Goal: Contribute content: Contribute content

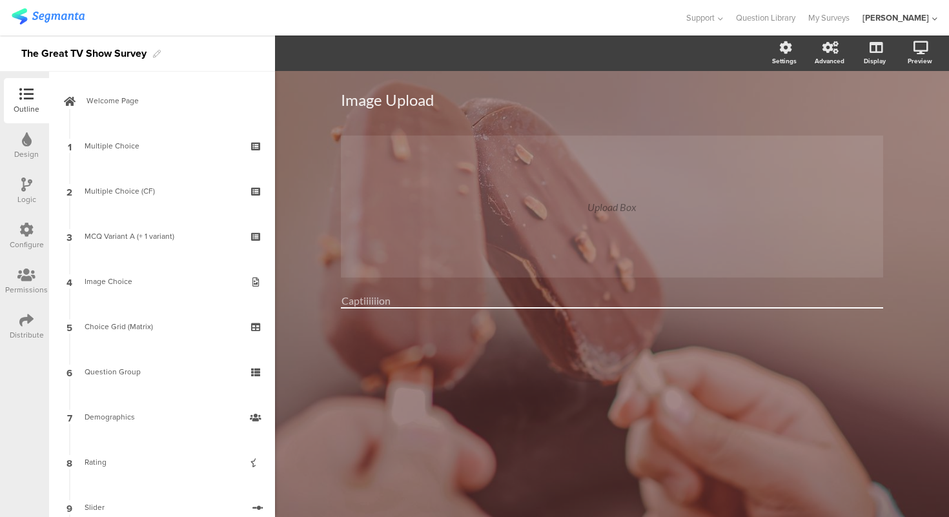
scroll to position [584, 0]
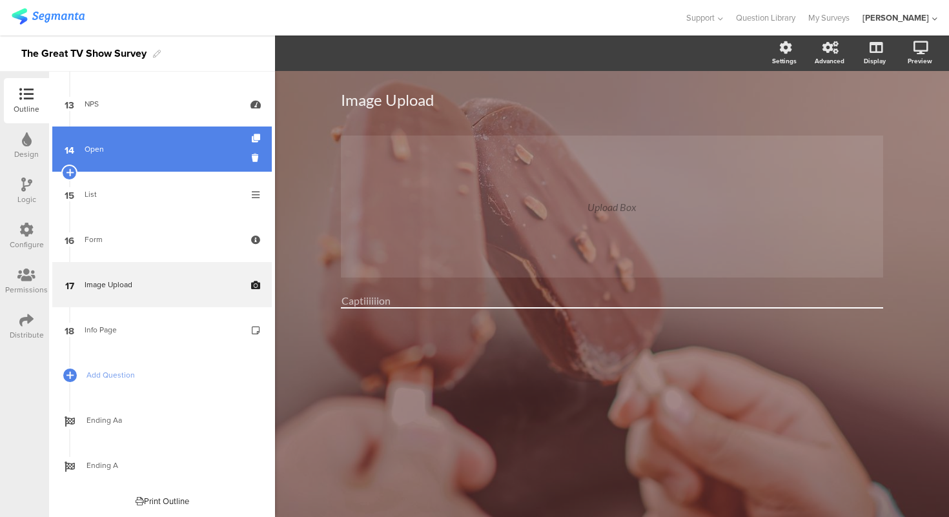
click at [149, 156] on link "14 Open" at bounding box center [162, 149] width 220 height 45
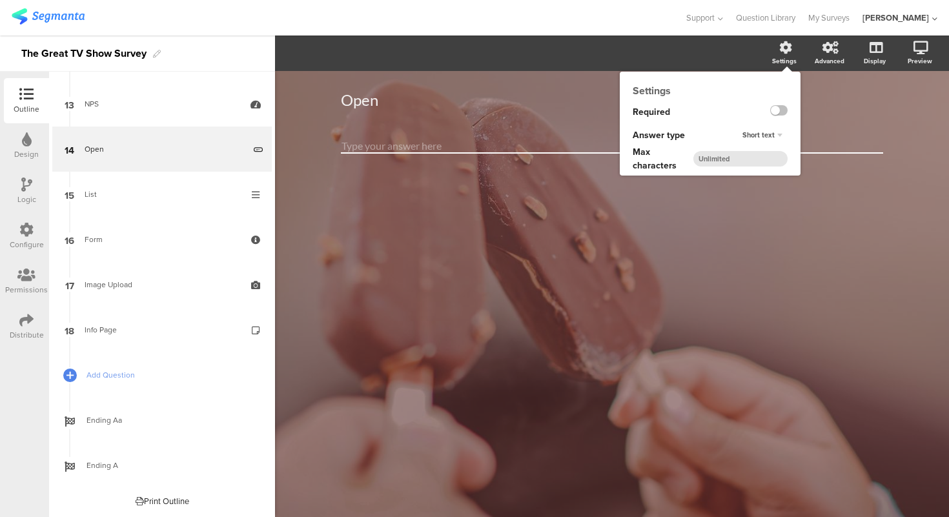
click at [774, 138] on span "Short text" at bounding box center [759, 135] width 32 height 10
click at [770, 173] on div "Number" at bounding box center [759, 175] width 76 height 14
click at [738, 161] on input "number" at bounding box center [741, 159] width 94 height 16
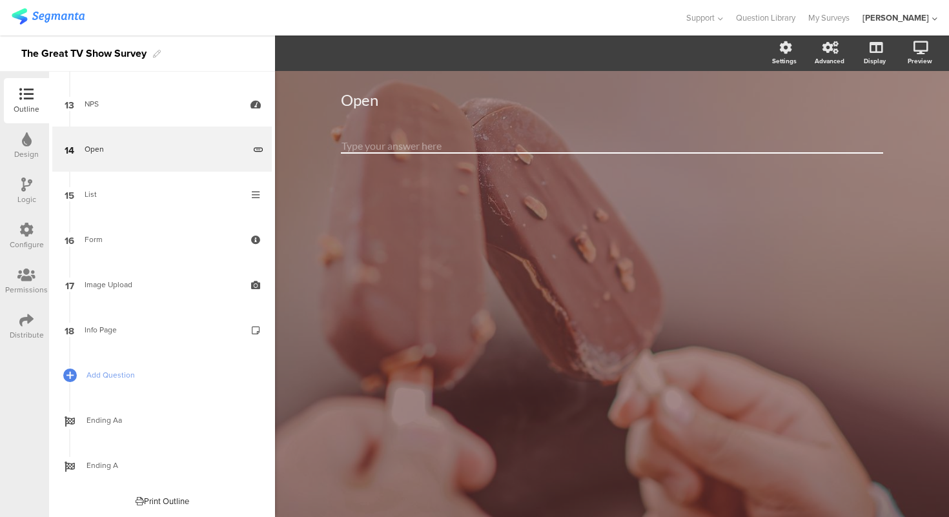
click at [428, 203] on div "Open Open" at bounding box center [612, 138] width 568 height 134
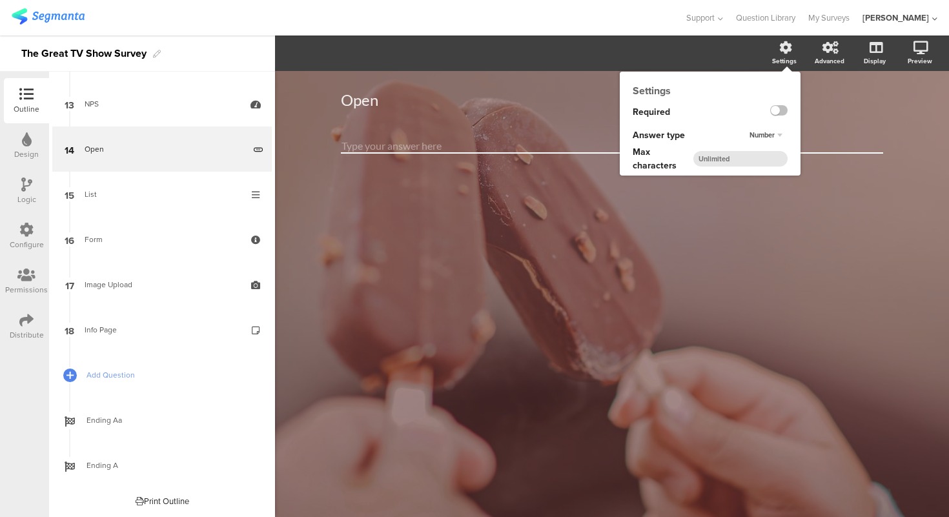
click at [768, 132] on span "Number" at bounding box center [762, 135] width 25 height 10
click at [762, 158] on div "Short text" at bounding box center [759, 161] width 76 height 14
click at [768, 136] on span "Short text" at bounding box center [759, 135] width 32 height 10
click at [766, 146] on div "Long text" at bounding box center [759, 148] width 76 height 14
click at [769, 137] on span "Long text" at bounding box center [760, 135] width 30 height 10
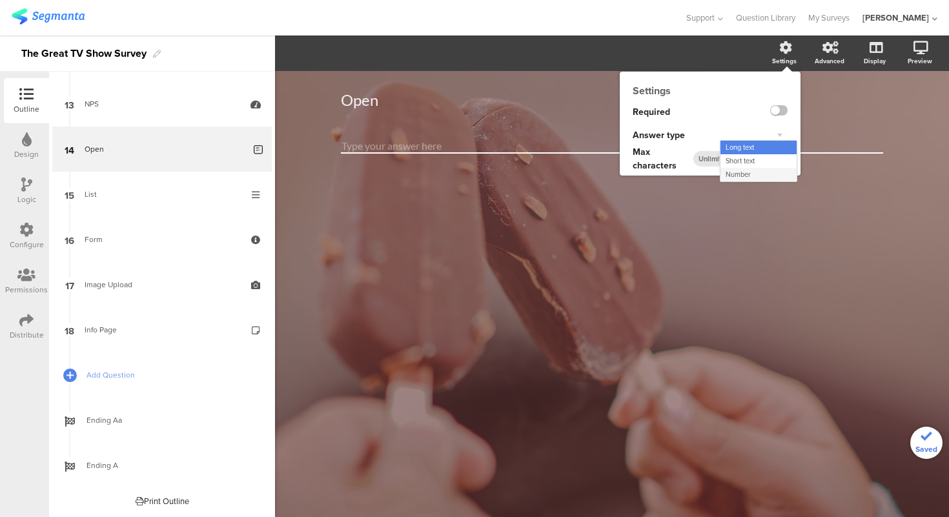
click at [761, 178] on div "Number" at bounding box center [759, 175] width 76 height 14
click at [765, 138] on span "Number" at bounding box center [762, 135] width 25 height 10
click at [764, 160] on div "Short text" at bounding box center [759, 161] width 76 height 14
click at [774, 136] on span "Short text" at bounding box center [759, 135] width 32 height 10
click at [769, 145] on div "Long text" at bounding box center [759, 148] width 76 height 14
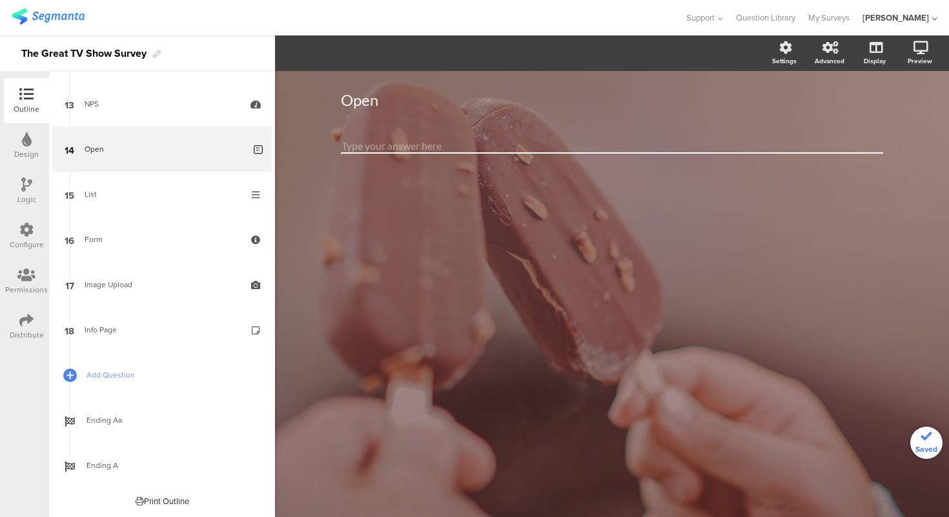
click at [584, 145] on textarea at bounding box center [612, 146] width 543 height 15
click at [462, 118] on div "Open Open" at bounding box center [612, 100] width 543 height 45
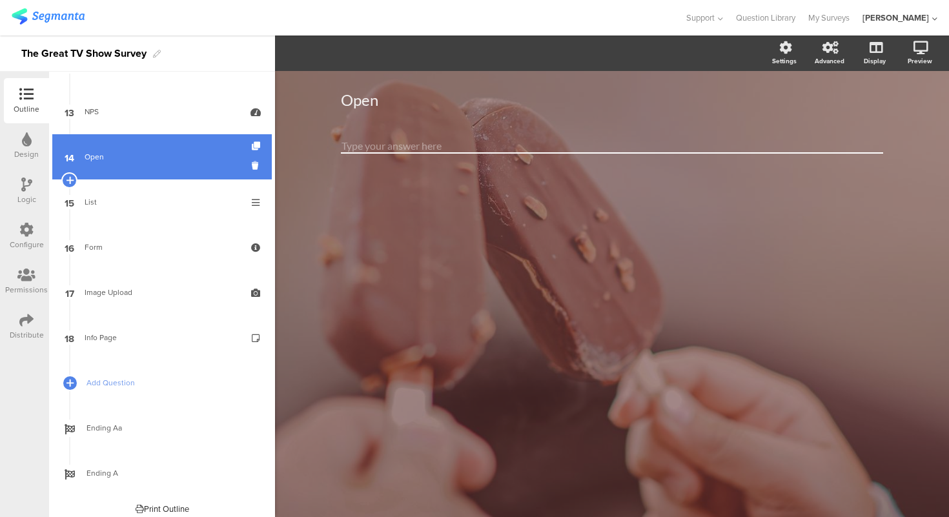
scroll to position [581, 0]
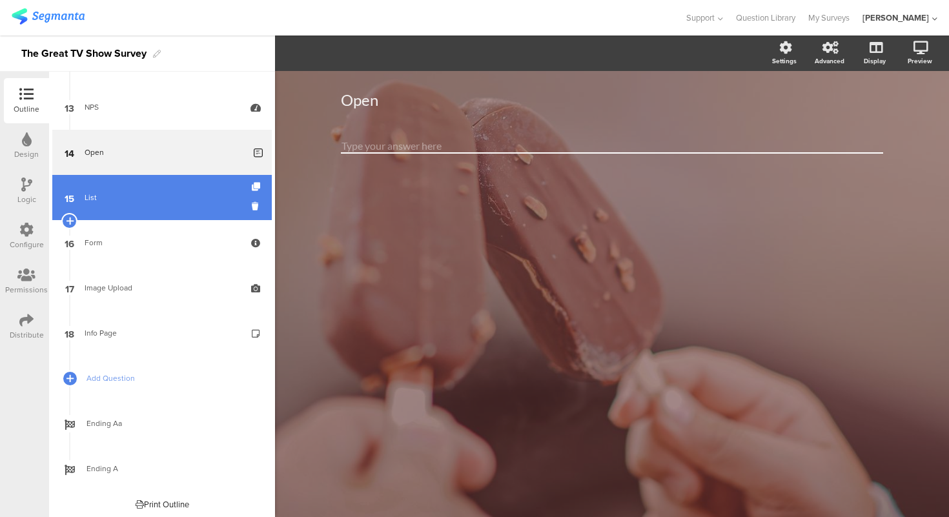
click at [154, 184] on link "15 List" at bounding box center [162, 197] width 220 height 45
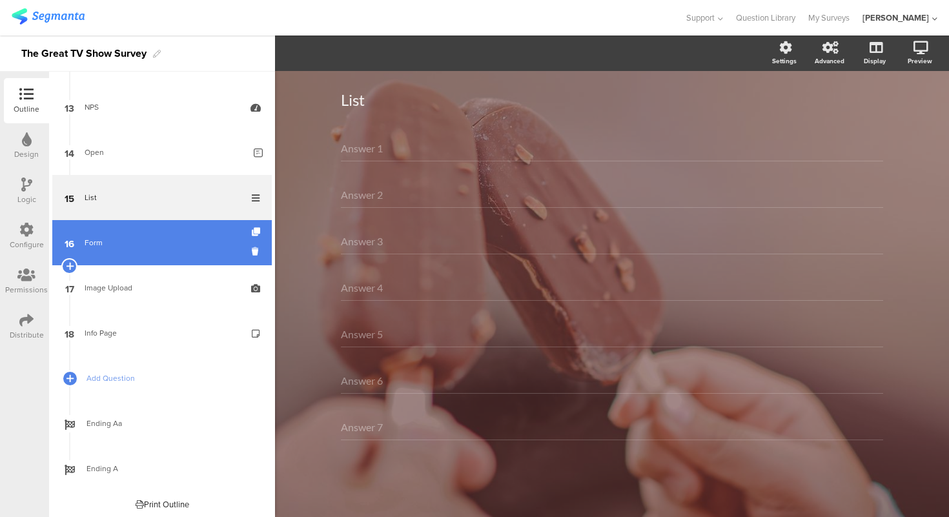
click at [153, 238] on div "Form" at bounding box center [162, 242] width 154 height 13
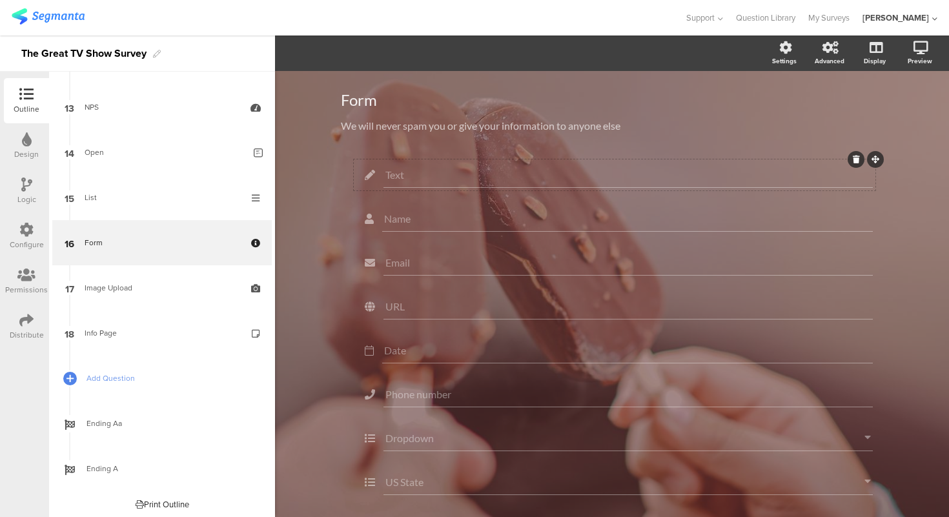
click at [472, 172] on input "Text" at bounding box center [629, 175] width 486 height 12
click at [472, 162] on div "Text" at bounding box center [629, 175] width 490 height 26
click at [373, 59] on span "Field options" at bounding box center [349, 53] width 75 height 15
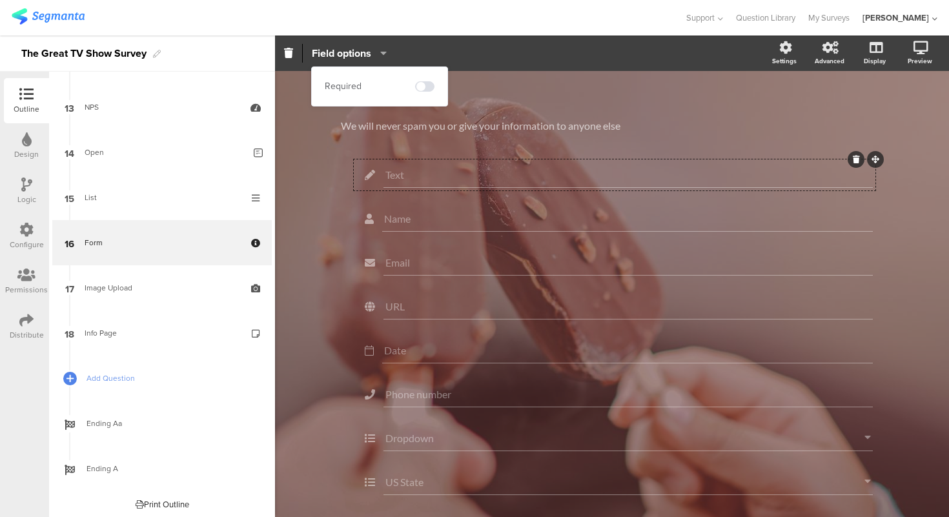
click at [373, 59] on span "Field options" at bounding box center [349, 53] width 75 height 15
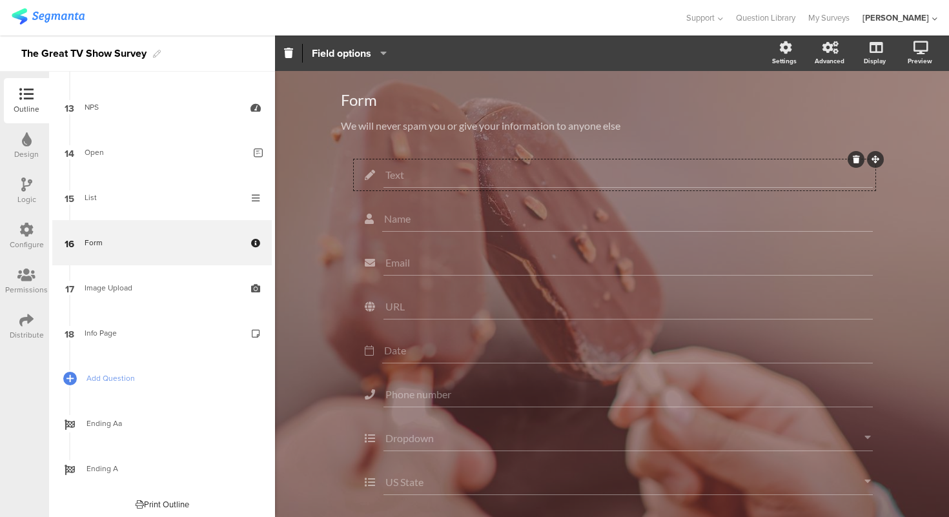
click at [495, 178] on input "Text" at bounding box center [629, 175] width 486 height 12
click at [479, 160] on div "Text" at bounding box center [615, 175] width 522 height 31
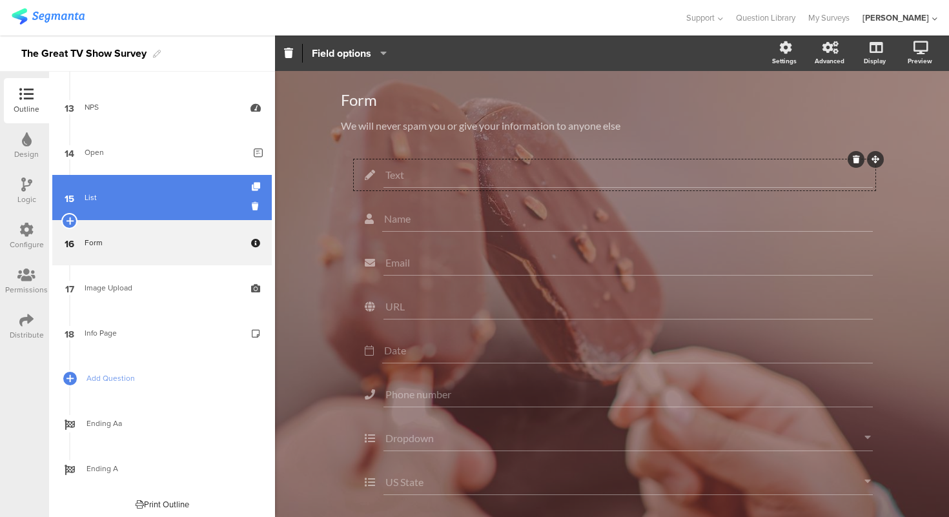
click at [149, 214] on link "15 List" at bounding box center [162, 197] width 220 height 45
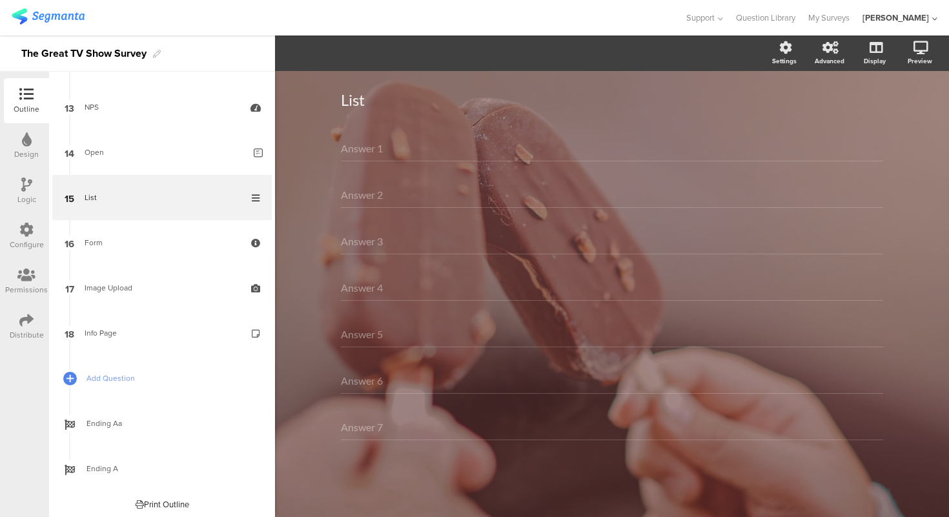
click at [418, 160] on div "Answer 1" at bounding box center [612, 149] width 543 height 26
click at [364, 147] on input "Answer 1" at bounding box center [362, 148] width 43 height 12
click at [750, 145] on div "Answer 1" at bounding box center [612, 149] width 543 height 26
click at [553, 144] on div "Answer 1" at bounding box center [612, 149] width 543 height 26
click at [521, 200] on div "Answer 2" at bounding box center [612, 195] width 543 height 26
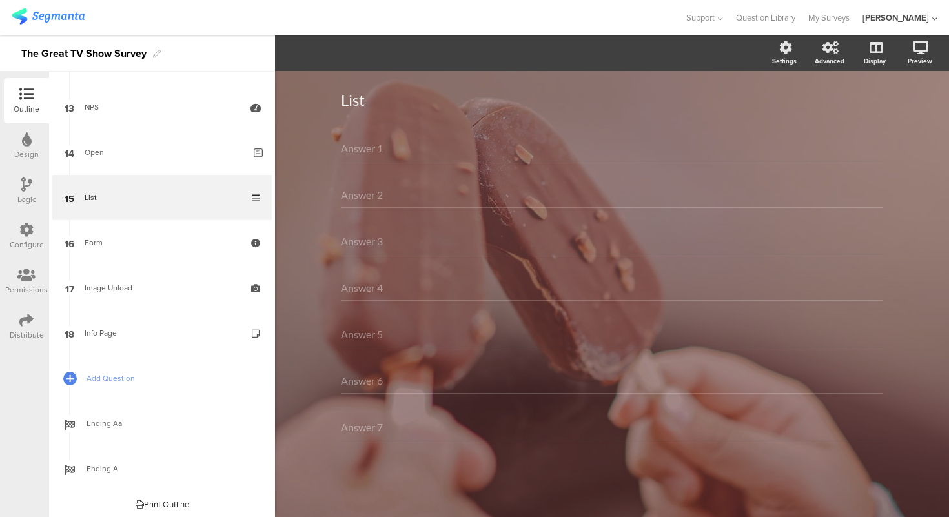
click at [506, 233] on div "Answer 3" at bounding box center [612, 242] width 543 height 26
click at [492, 277] on div "Answer 4" at bounding box center [612, 288] width 543 height 26
click at [287, 216] on div "List List Answer 1 Answer 2 Answer 3 Answer 4 Answer 5 Answer 6 Answer 7" at bounding box center [612, 294] width 674 height 446
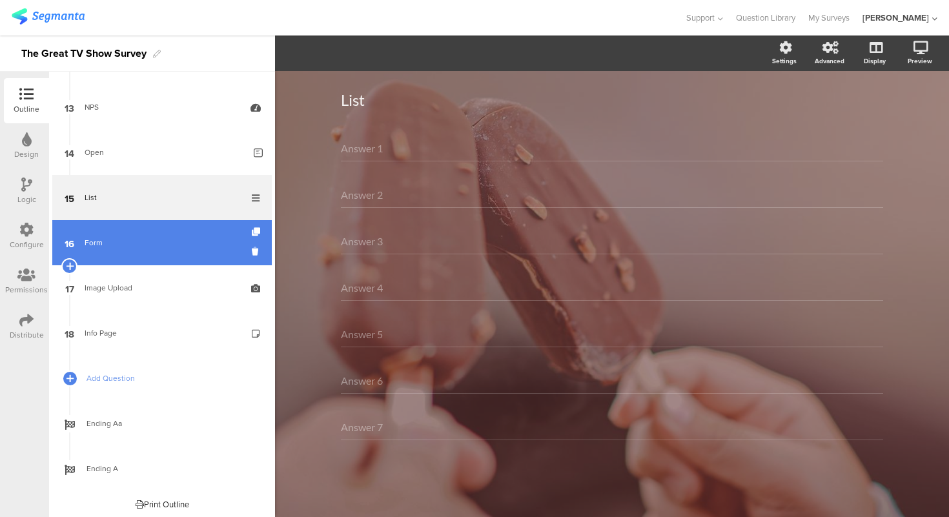
click at [156, 256] on link "16 Form" at bounding box center [162, 242] width 220 height 45
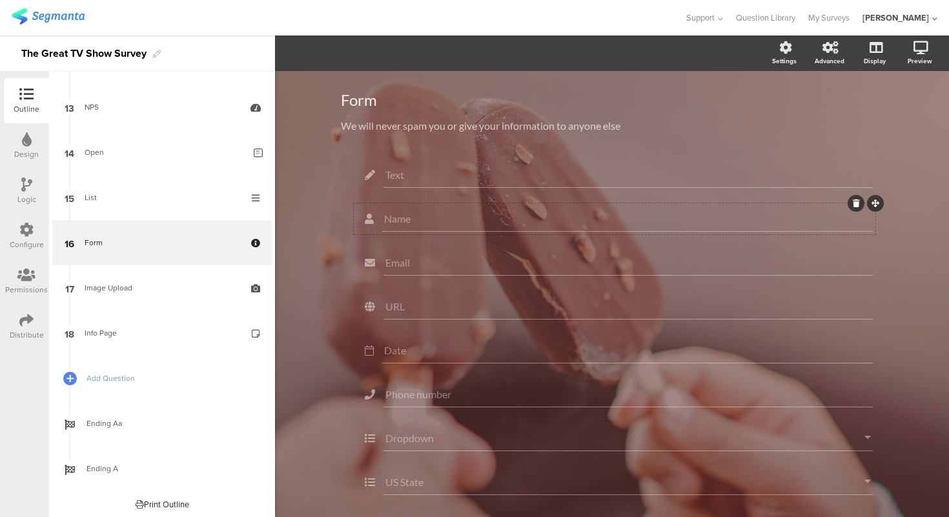
click at [448, 216] on input "Name" at bounding box center [627, 218] width 487 height 12
click at [362, 50] on span "Field options" at bounding box center [341, 53] width 59 height 15
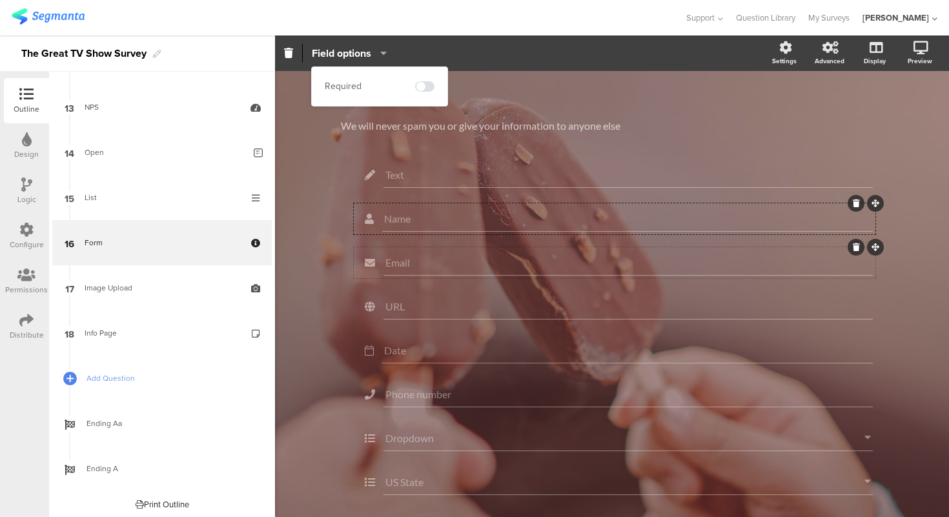
click at [463, 271] on div "Email" at bounding box center [629, 263] width 490 height 26
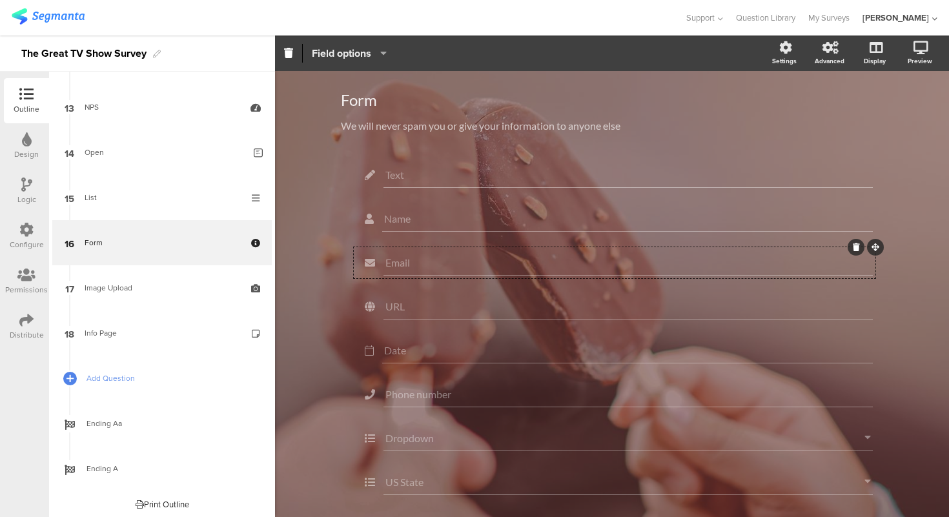
click at [354, 55] on span "Field options" at bounding box center [341, 53] width 59 height 15
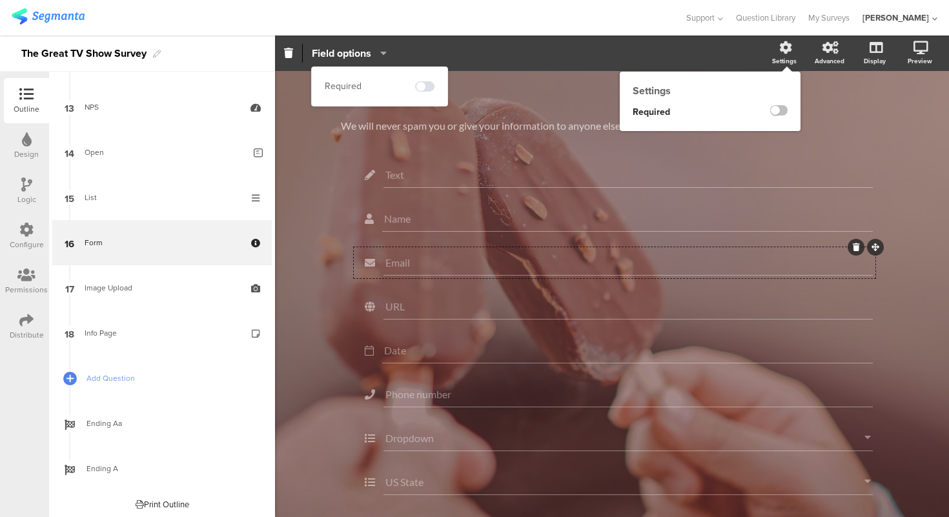
click at [785, 52] on icon at bounding box center [786, 47] width 13 height 13
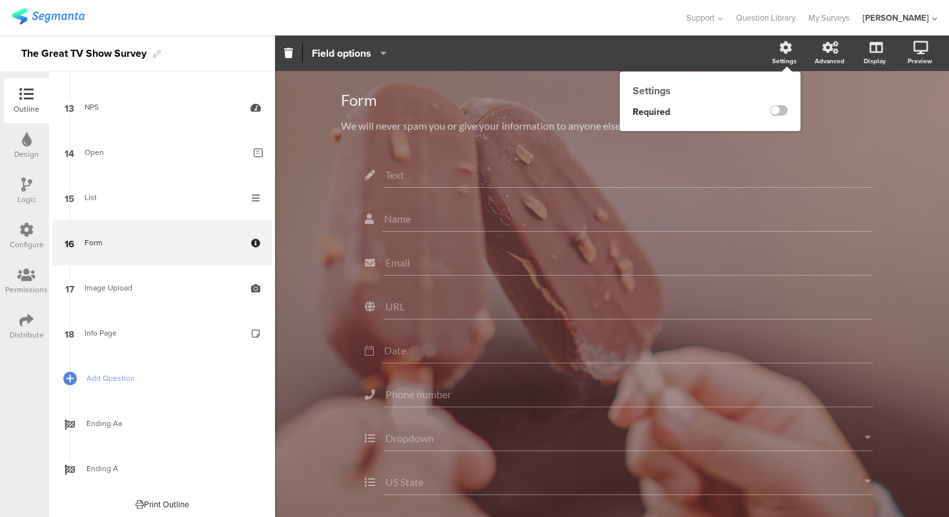
click at [785, 52] on icon at bounding box center [786, 47] width 13 height 13
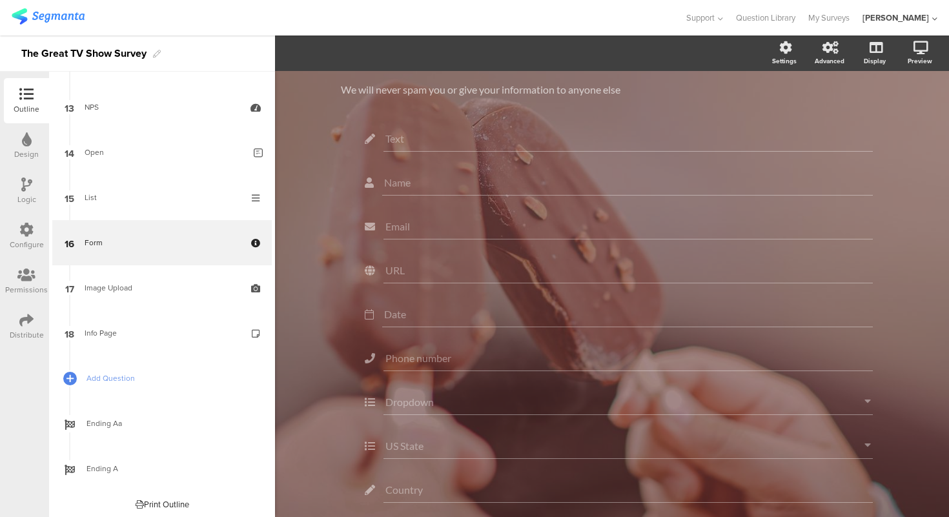
scroll to position [73, 0]
click at [491, 192] on input "Email" at bounding box center [629, 189] width 486 height 12
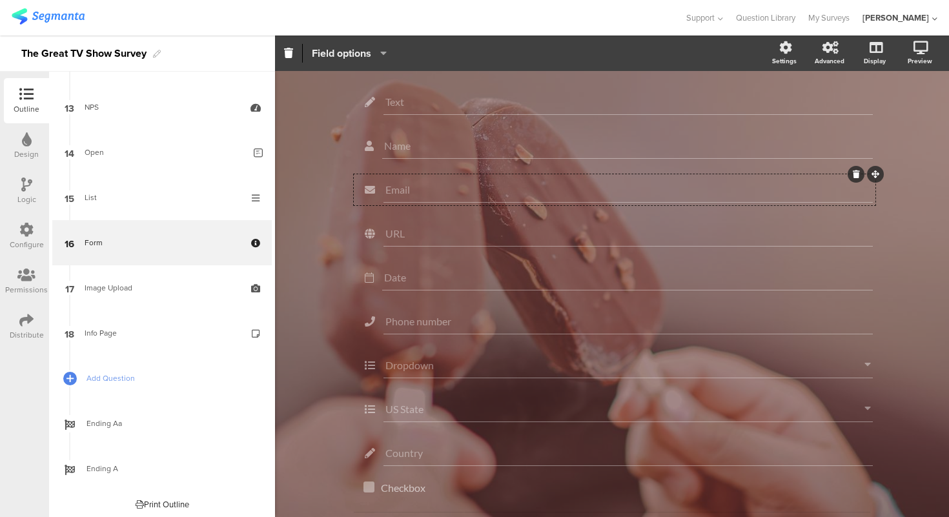
click at [355, 47] on span "Field options" at bounding box center [341, 53] width 59 height 15
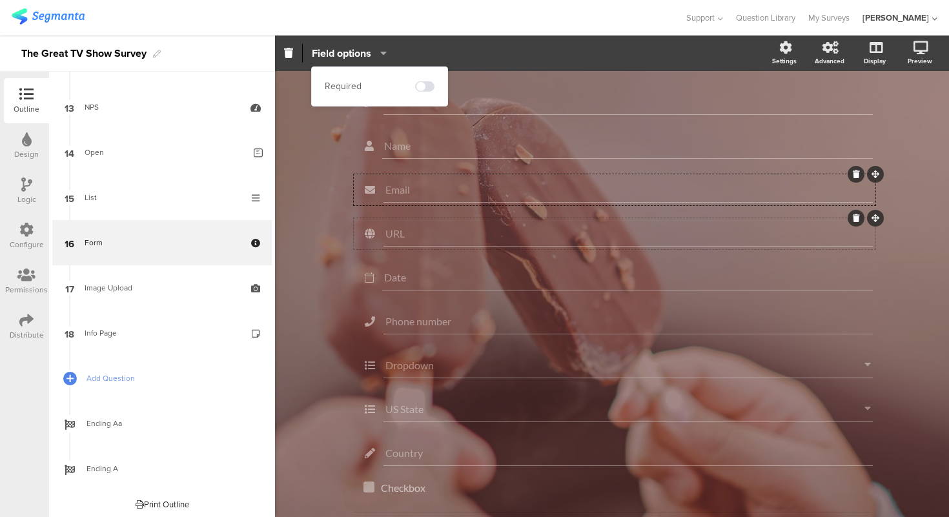
click at [446, 223] on div "URL" at bounding box center [629, 234] width 490 height 26
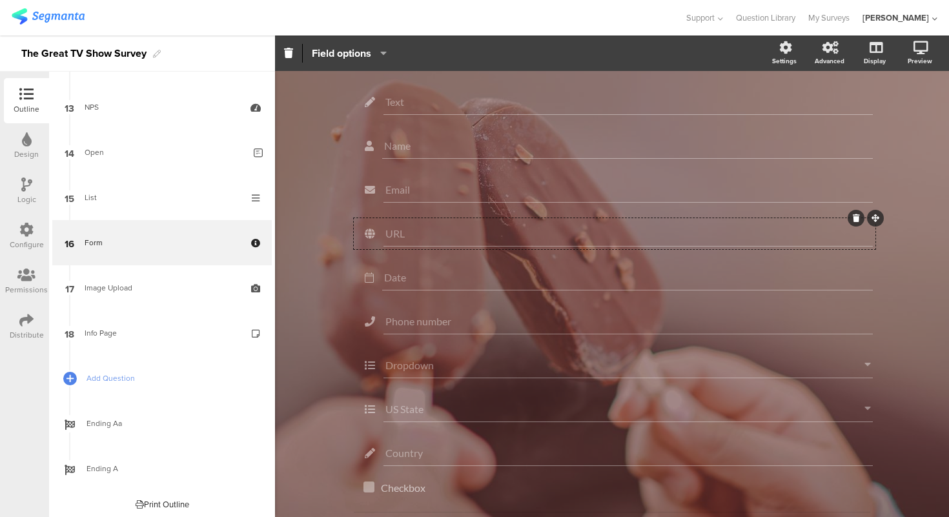
click at [375, 50] on icon "button" at bounding box center [380, 53] width 13 height 10
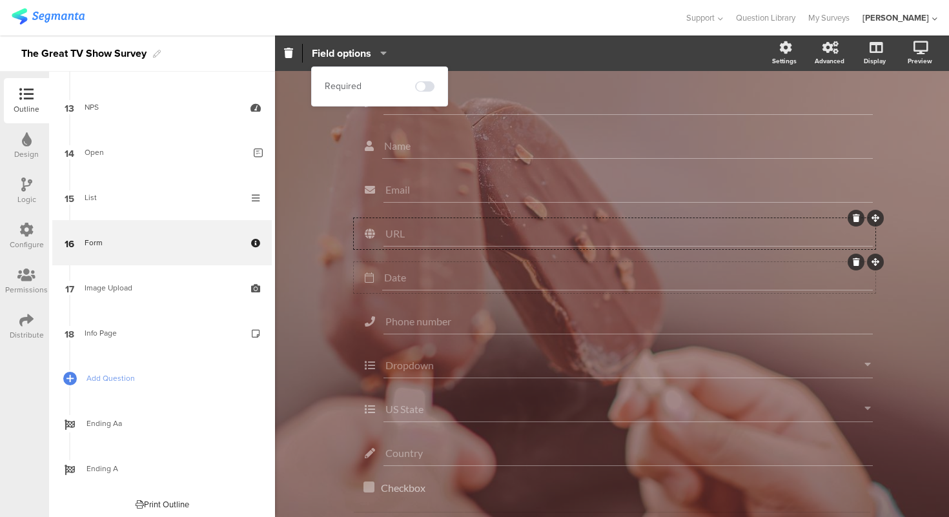
click at [435, 280] on input "Date" at bounding box center [627, 277] width 487 height 12
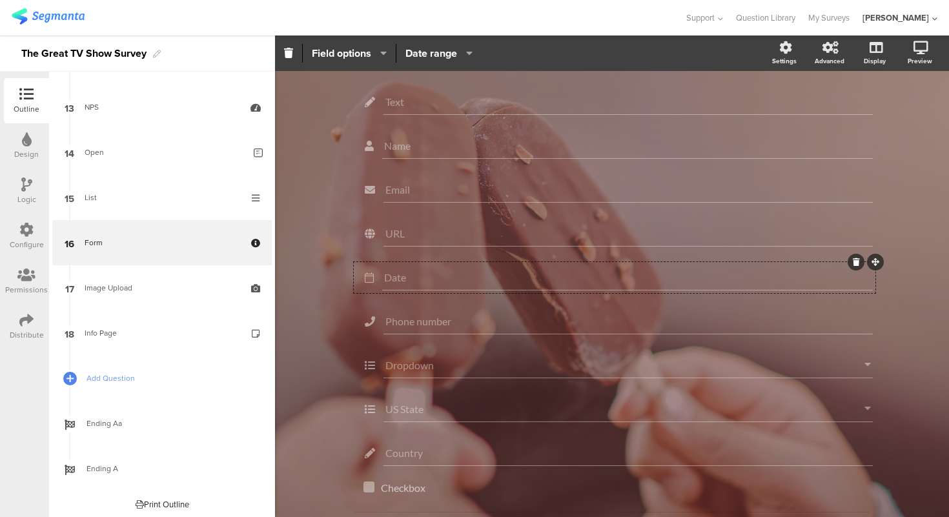
click at [378, 56] on icon "button" at bounding box center [380, 53] width 13 height 10
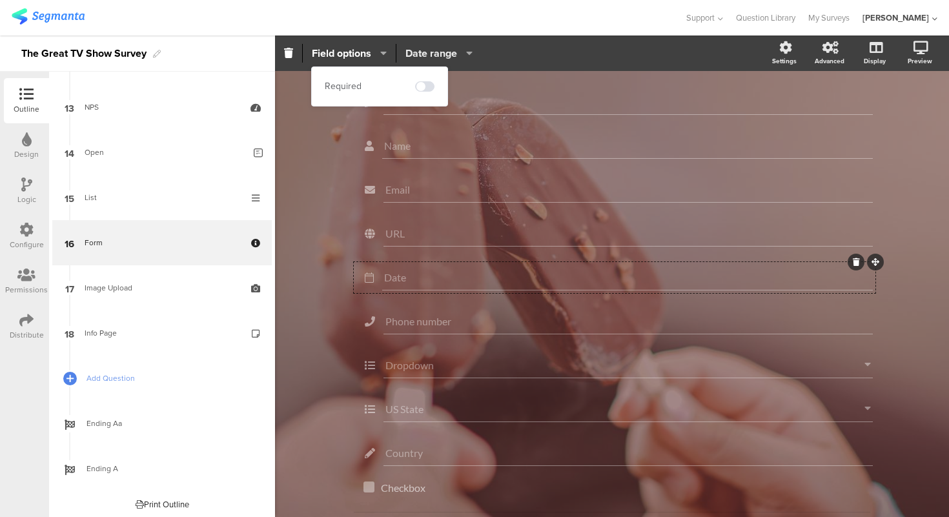
click at [429, 54] on span "Date range" at bounding box center [432, 53] width 52 height 15
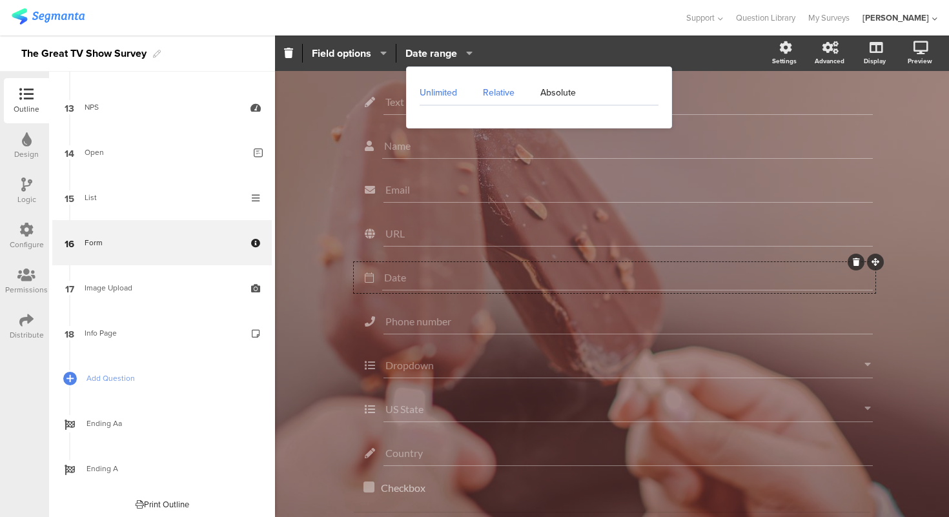
click at [478, 92] on div "Relative" at bounding box center [498, 93] width 57 height 26
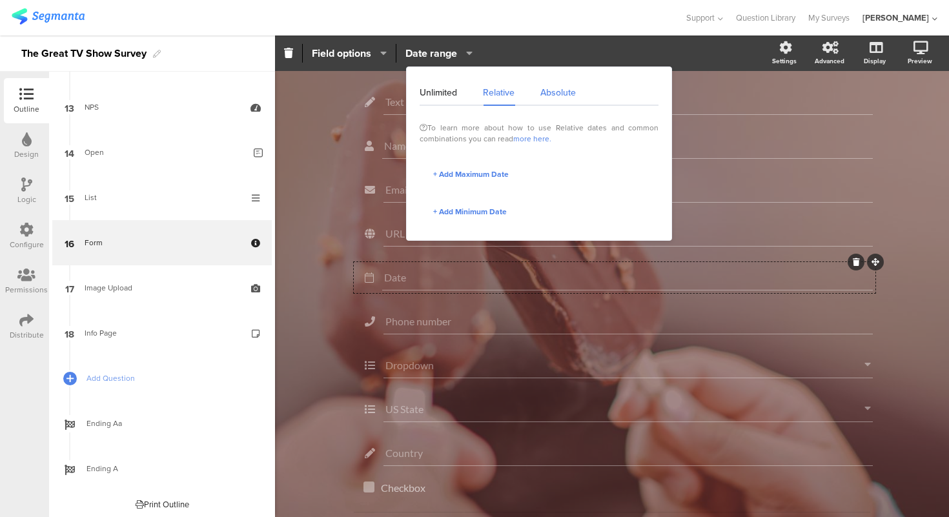
click at [561, 95] on div "Absolute" at bounding box center [552, 93] width 48 height 26
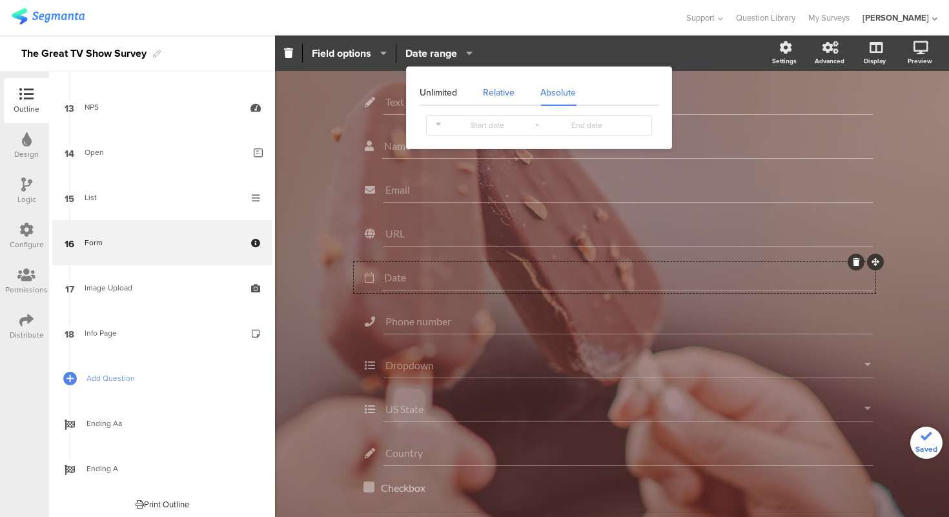
click at [512, 94] on div "Relative" at bounding box center [498, 93] width 57 height 26
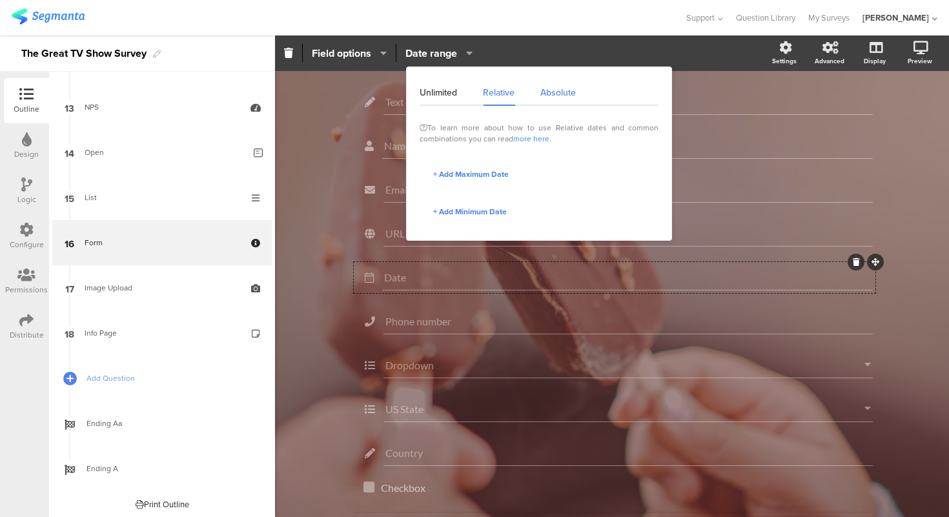
click at [550, 94] on div "Absolute" at bounding box center [552, 93] width 48 height 26
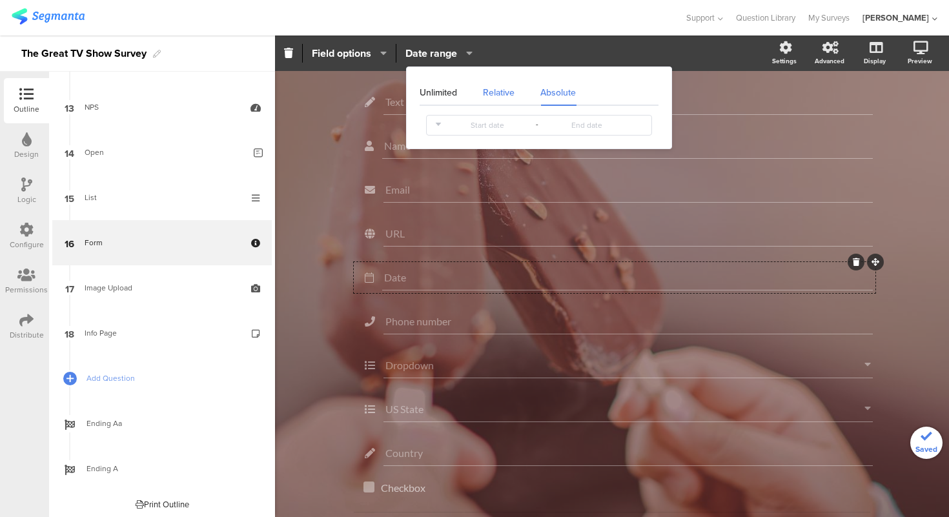
click at [511, 96] on div "Relative" at bounding box center [498, 93] width 57 height 26
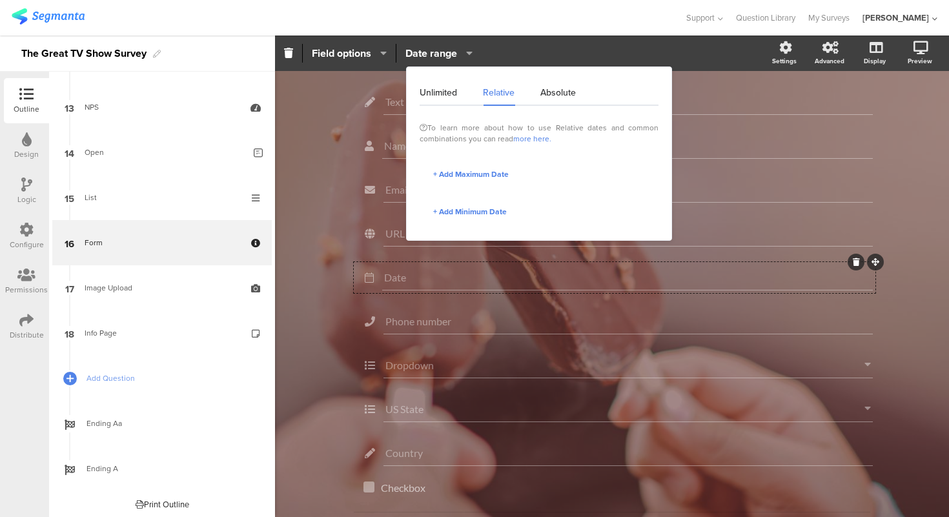
click at [530, 138] on link "more here." at bounding box center [532, 139] width 38 height 12
click at [469, 174] on span "+ Add Maximum Date" at bounding box center [471, 175] width 76 height 12
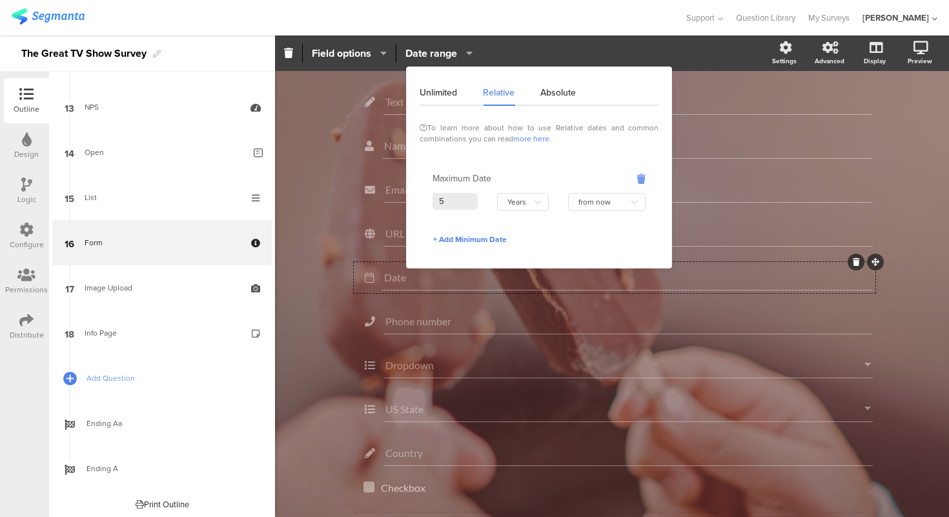
click at [639, 177] on icon "button" at bounding box center [641, 179] width 8 height 15
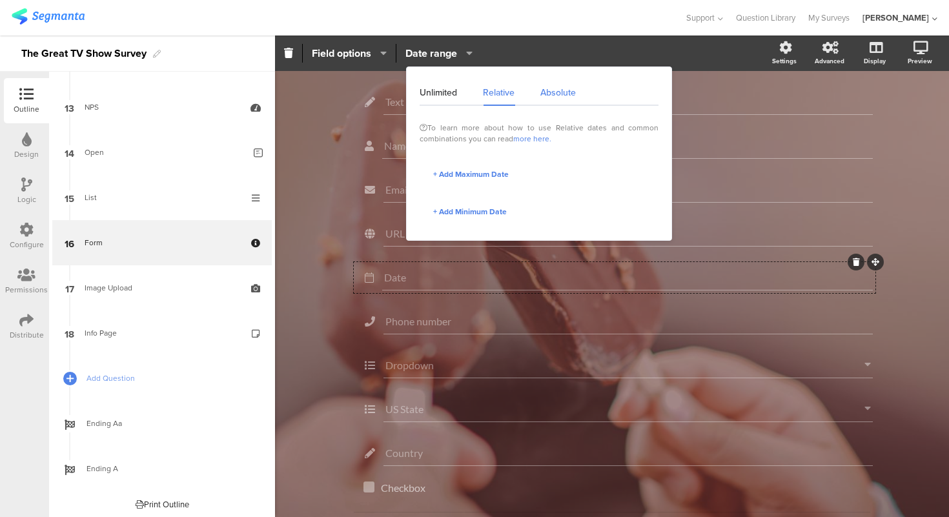
click at [555, 96] on div "Absolute" at bounding box center [552, 93] width 48 height 26
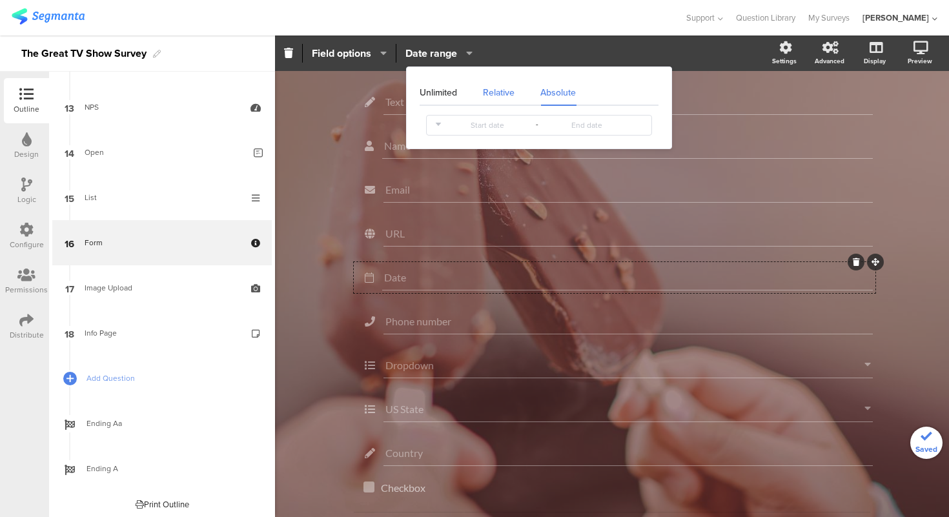
click at [508, 99] on div "Relative" at bounding box center [498, 93] width 57 height 26
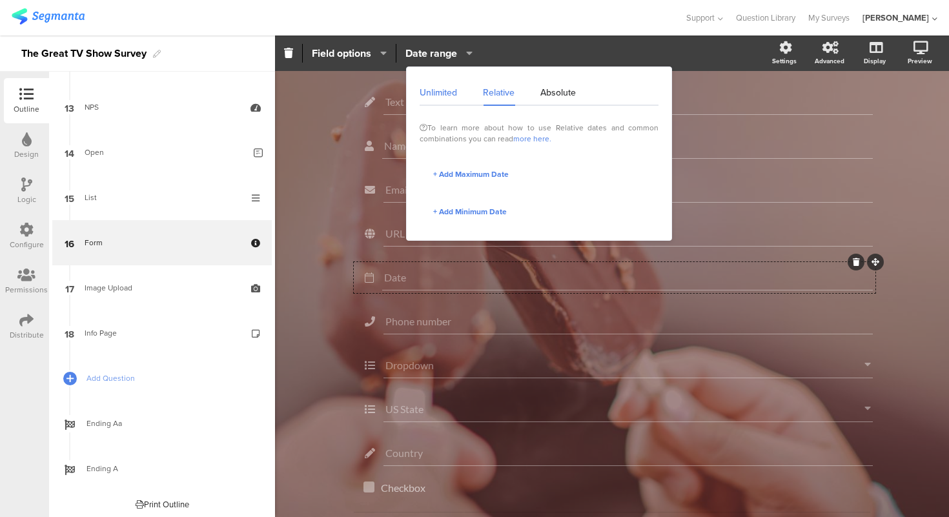
click at [440, 95] on div "Unlimited" at bounding box center [445, 93] width 50 height 26
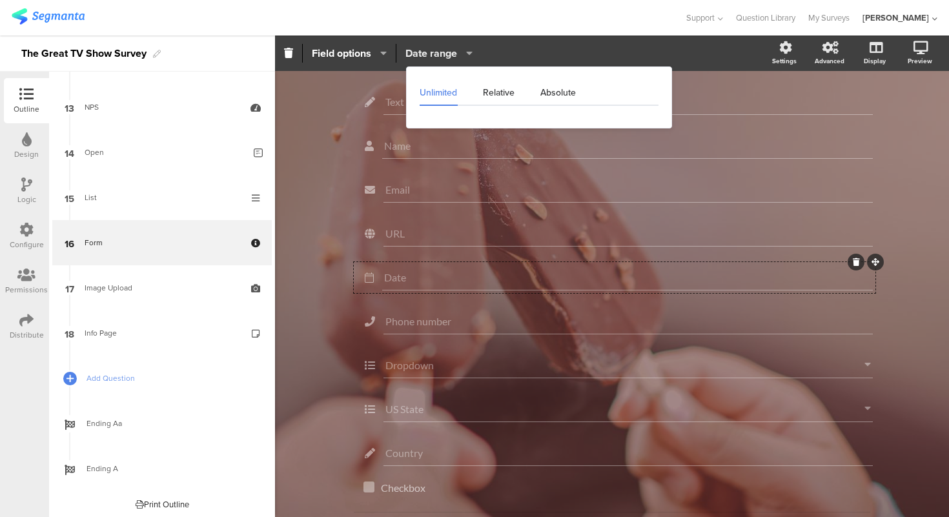
click at [440, 53] on span "Date range" at bounding box center [432, 53] width 52 height 15
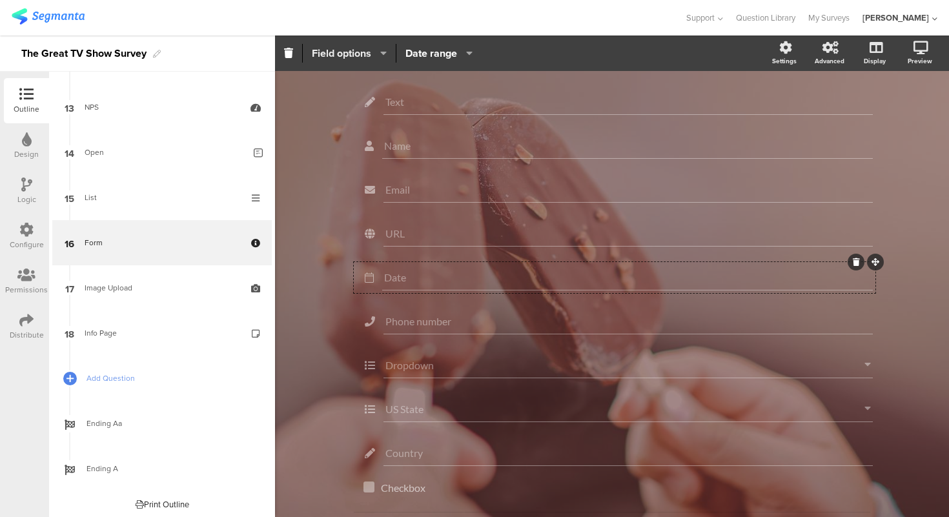
click at [365, 52] on span "Field options" at bounding box center [341, 53] width 59 height 15
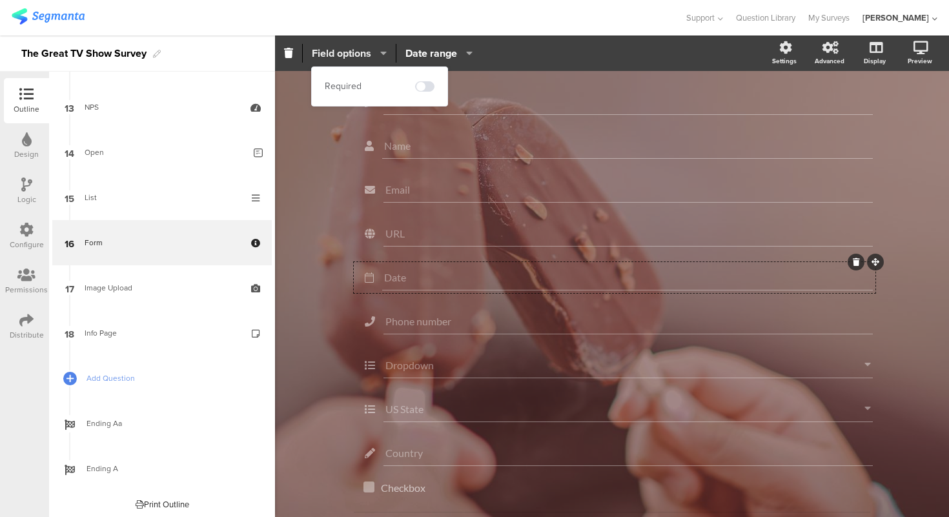
click at [365, 52] on span "Field options" at bounding box center [341, 53] width 59 height 15
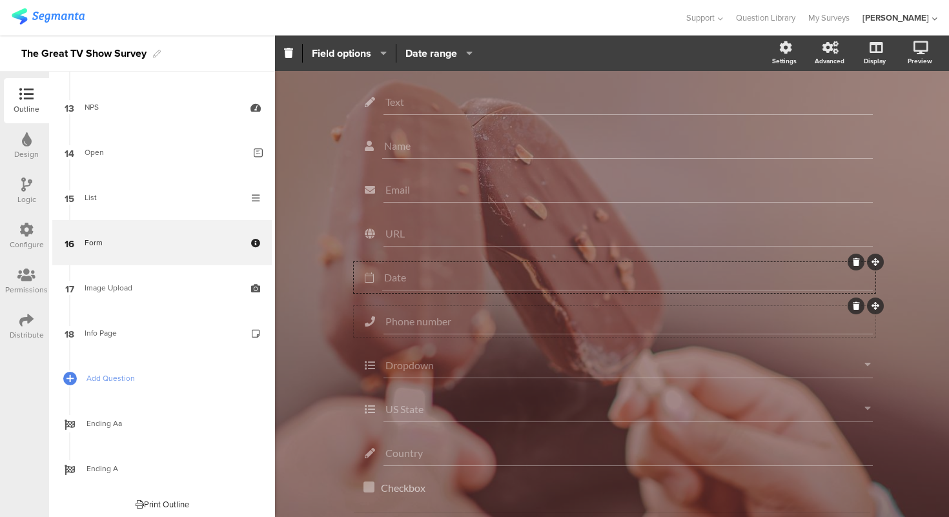
click at [438, 327] on input "Phone number" at bounding box center [629, 321] width 486 height 12
click at [360, 49] on span "Field options" at bounding box center [341, 53] width 59 height 15
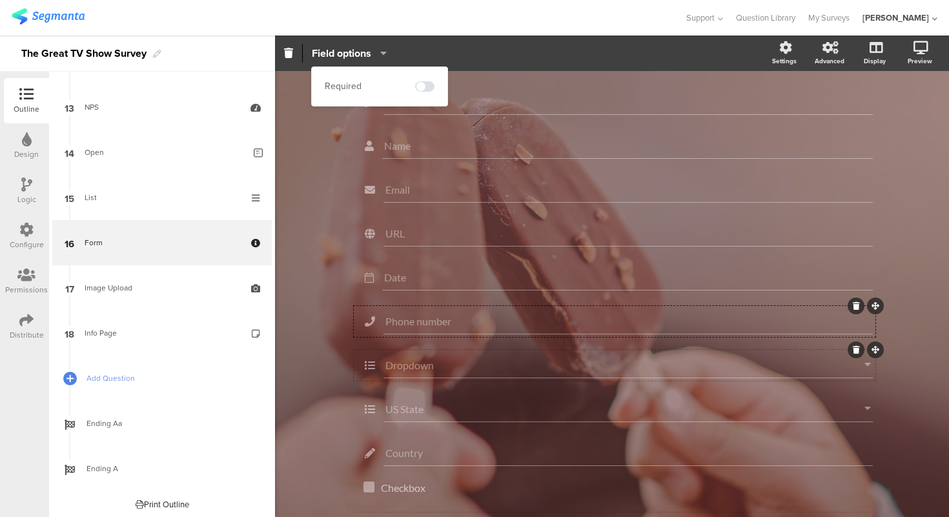
click at [419, 367] on input "Dropdown" at bounding box center [625, 365] width 479 height 12
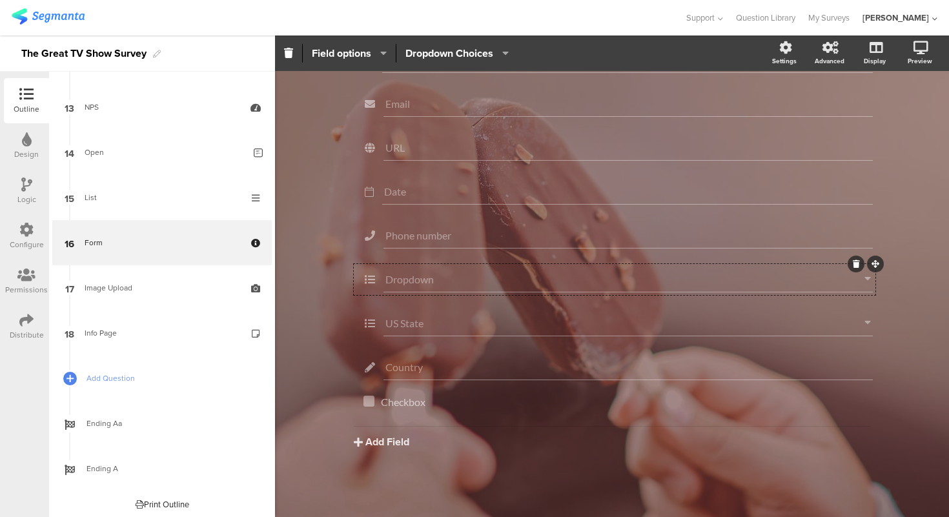
scroll to position [162, 0]
click at [352, 50] on span "Field options" at bounding box center [341, 53] width 59 height 15
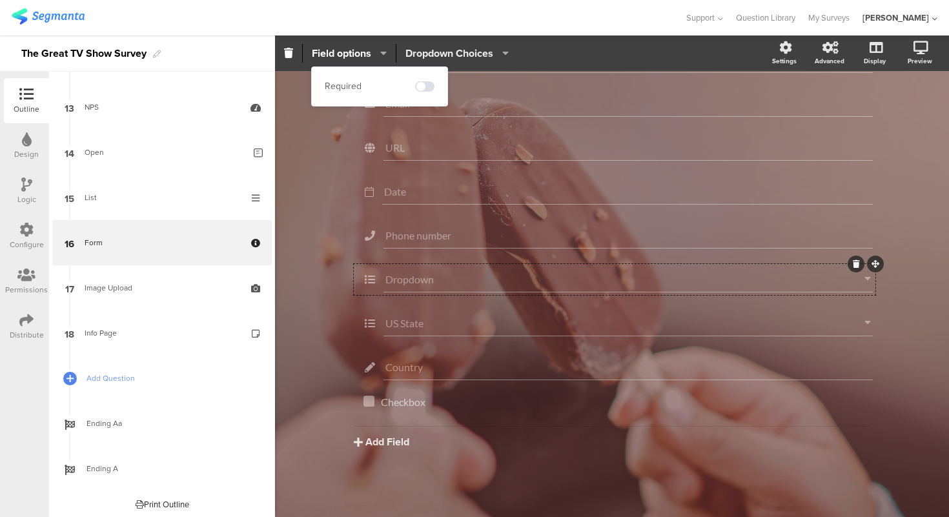
click at [452, 46] on span "Dropdown Choices" at bounding box center [450, 53] width 88 height 15
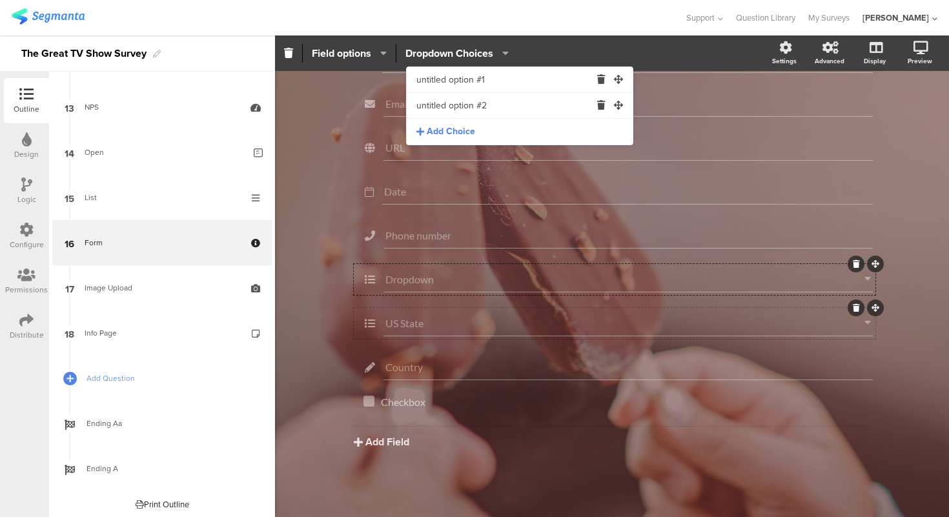
click at [422, 326] on input "US State" at bounding box center [625, 323] width 479 height 12
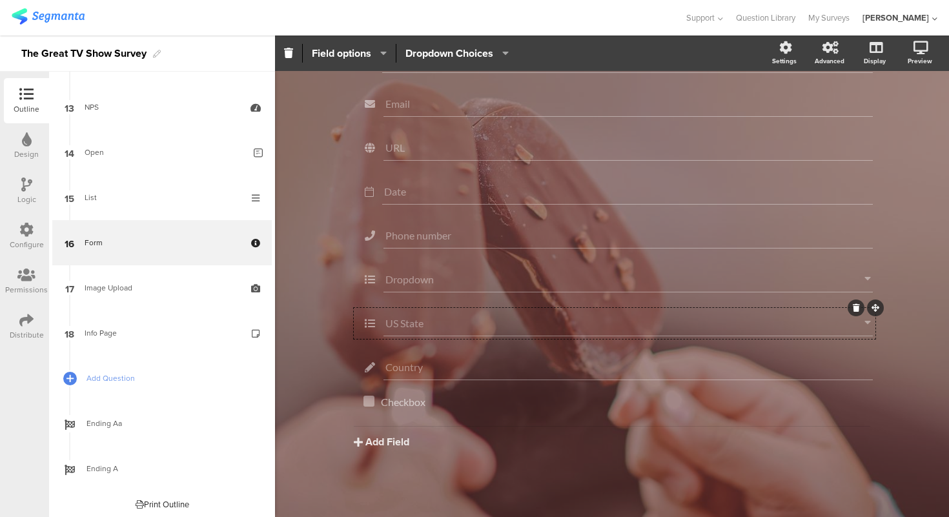
click at [404, 311] on div "US State" at bounding box center [629, 324] width 490 height 26
click at [357, 47] on span "Field options" at bounding box center [341, 53] width 59 height 15
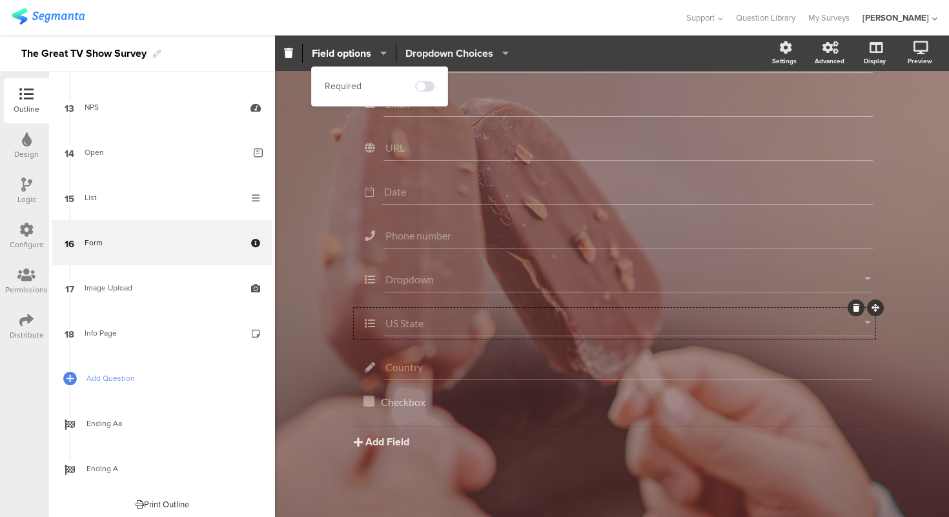
click at [431, 48] on span "Dropdown Choices" at bounding box center [450, 53] width 88 height 15
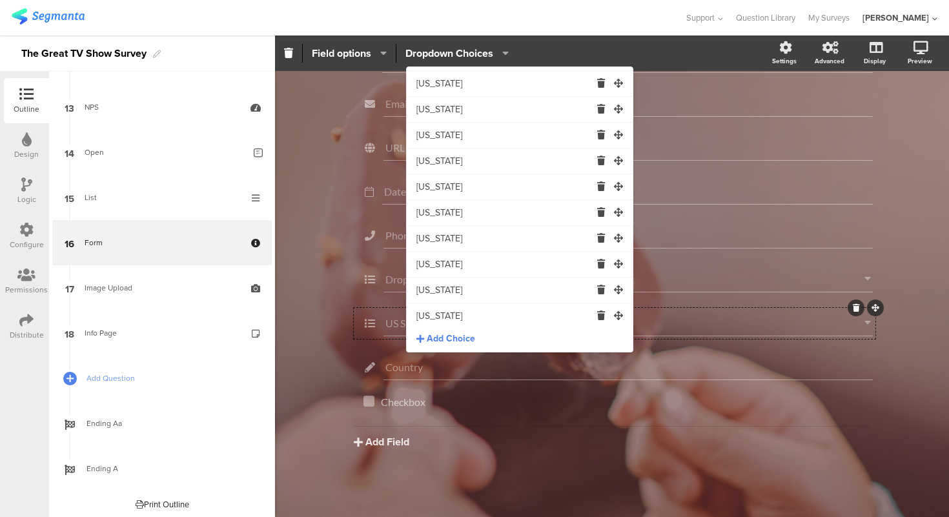
scroll to position [1033, 0]
click at [464, 52] on span "Dropdown Choices" at bounding box center [450, 53] width 88 height 15
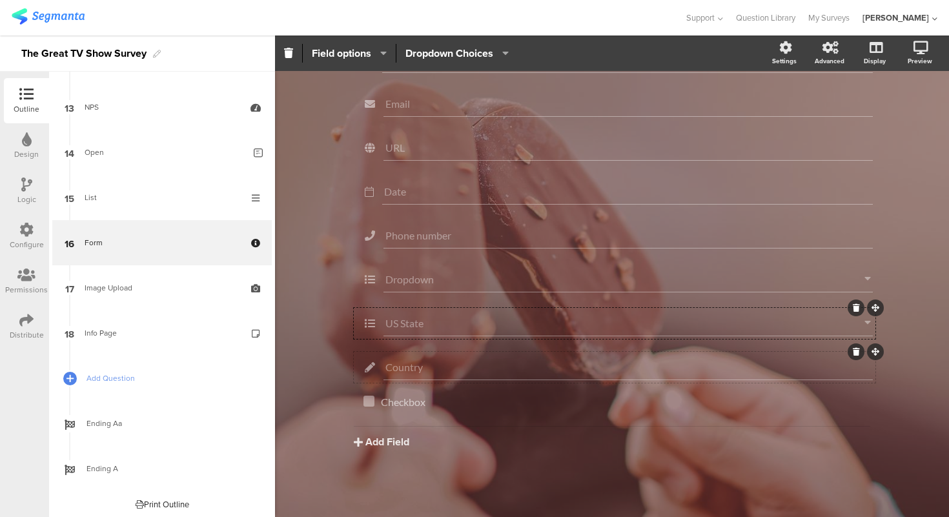
click at [464, 361] on input "Country" at bounding box center [629, 367] width 486 height 12
click at [352, 46] on span "Field options" at bounding box center [341, 53] width 59 height 15
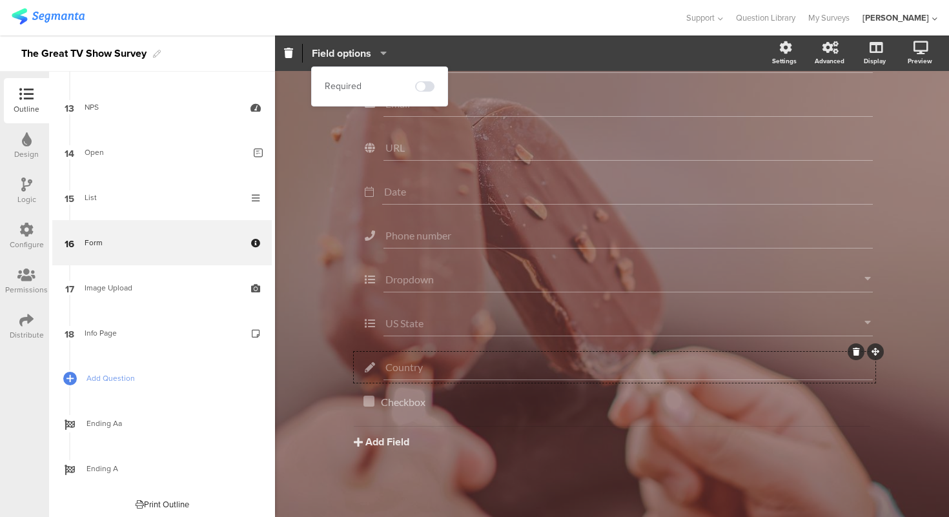
click at [352, 46] on span "Field options" at bounding box center [341, 53] width 59 height 15
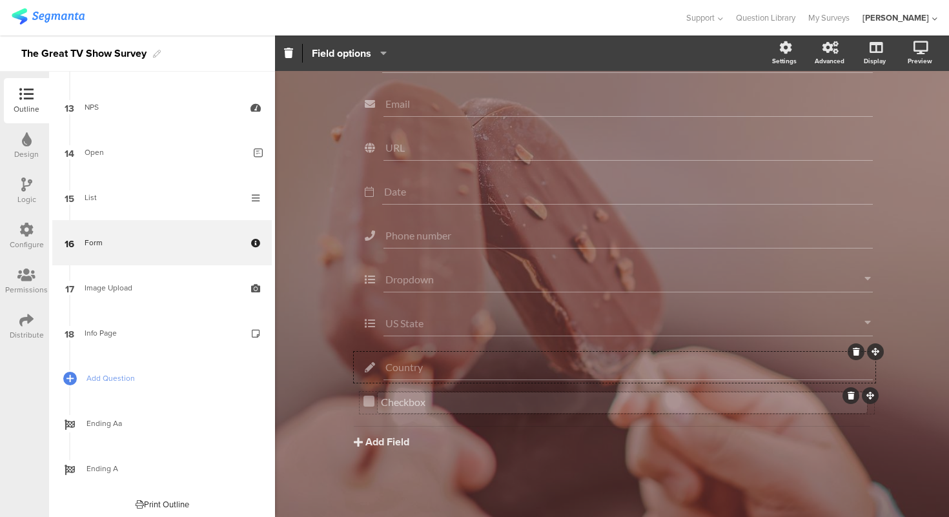
click at [454, 396] on p "Checkbox" at bounding box center [622, 402] width 483 height 12
click at [395, 404] on p "Checkbox" at bounding box center [622, 402] width 483 height 12
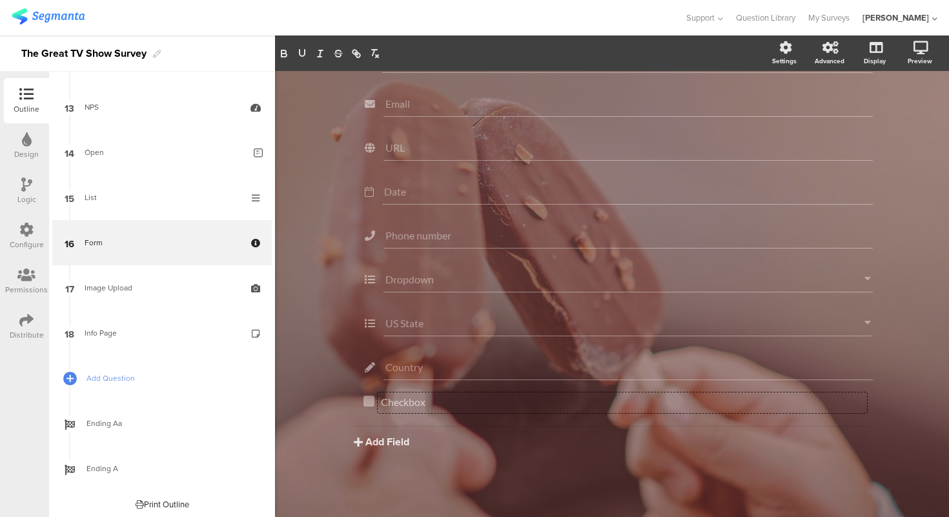
click at [371, 412] on div "Text Name Email URL Date Phone number Dropdown US State Country Checkbox" at bounding box center [612, 225] width 543 height 449
click at [370, 409] on div "Checkbox Checkbox" at bounding box center [617, 403] width 507 height 14
click at [371, 51] on span "Field options" at bounding box center [341, 53] width 59 height 15
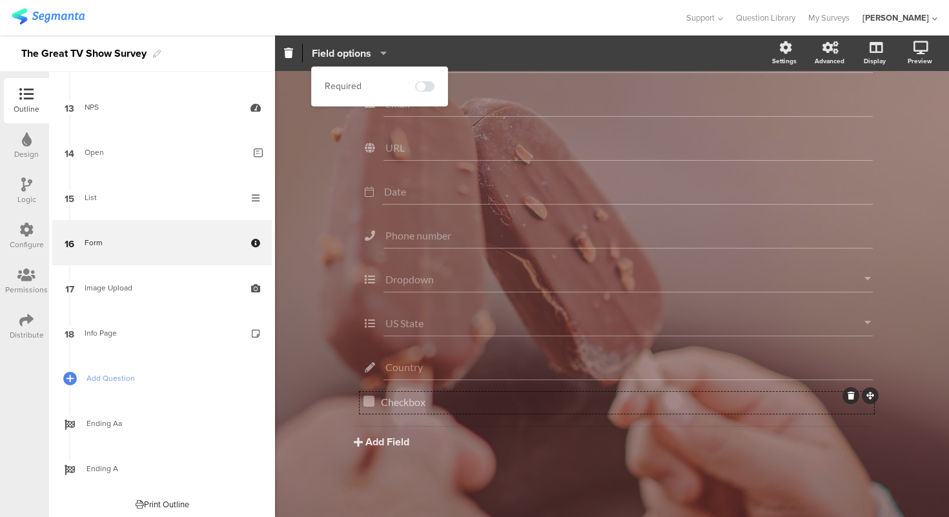
click at [371, 51] on span "Field options" at bounding box center [341, 53] width 59 height 15
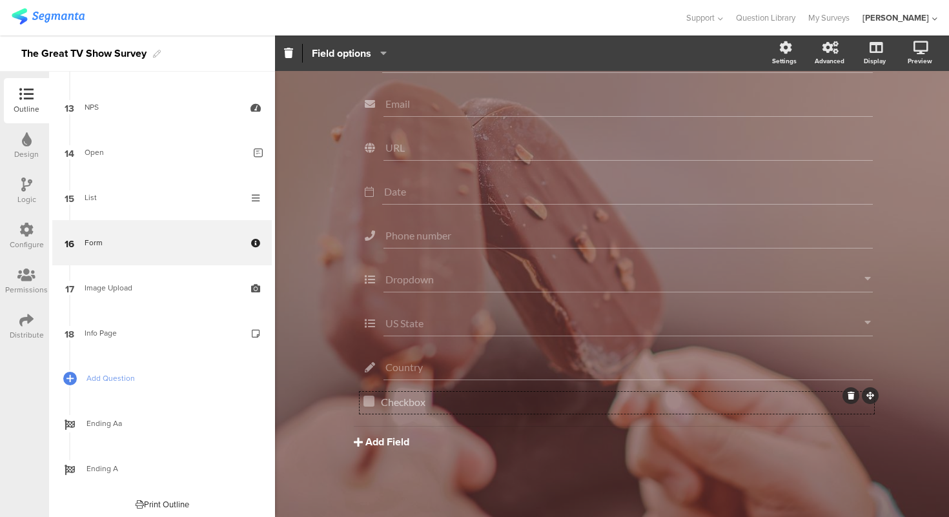
click at [387, 442] on button "Add Field" at bounding box center [382, 442] width 56 height 15
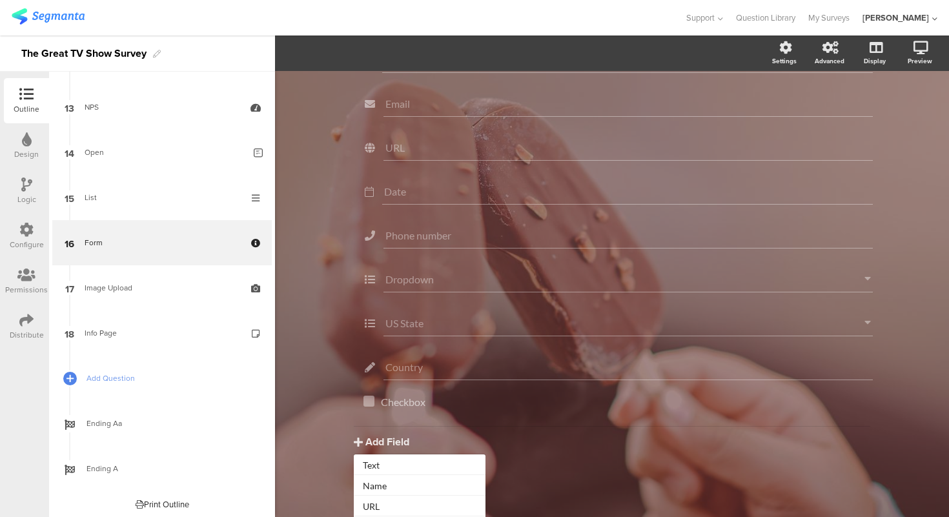
click at [338, 398] on div "Form Form We will never spam you or give your information to anyone else We wil…" at bounding box center [612, 214] width 568 height 605
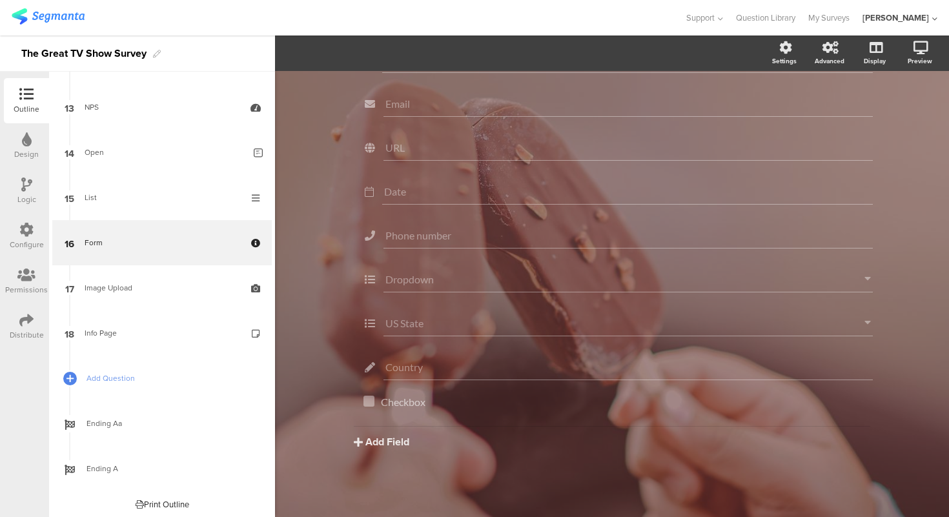
click at [318, 261] on div "Form Form We will never spam you or give your information to anyone else We wil…" at bounding box center [612, 214] width 674 height 605
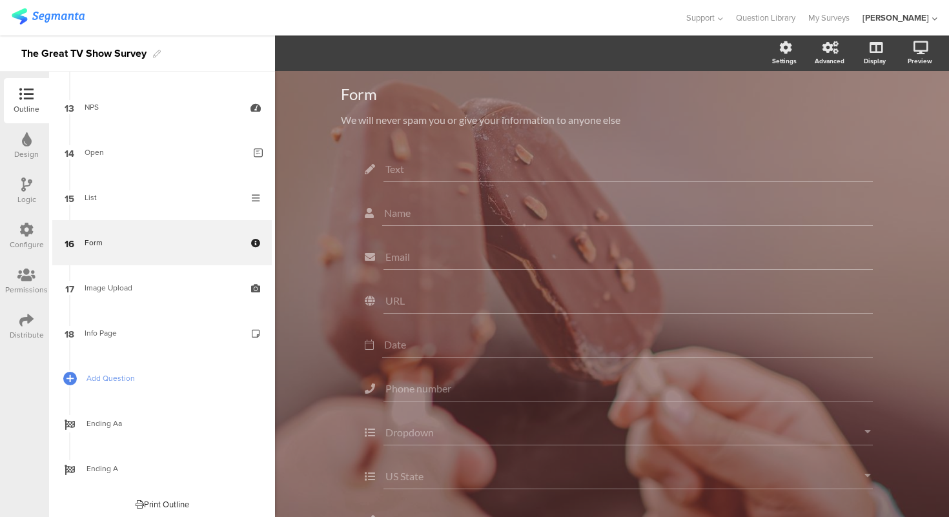
scroll to position [0, 0]
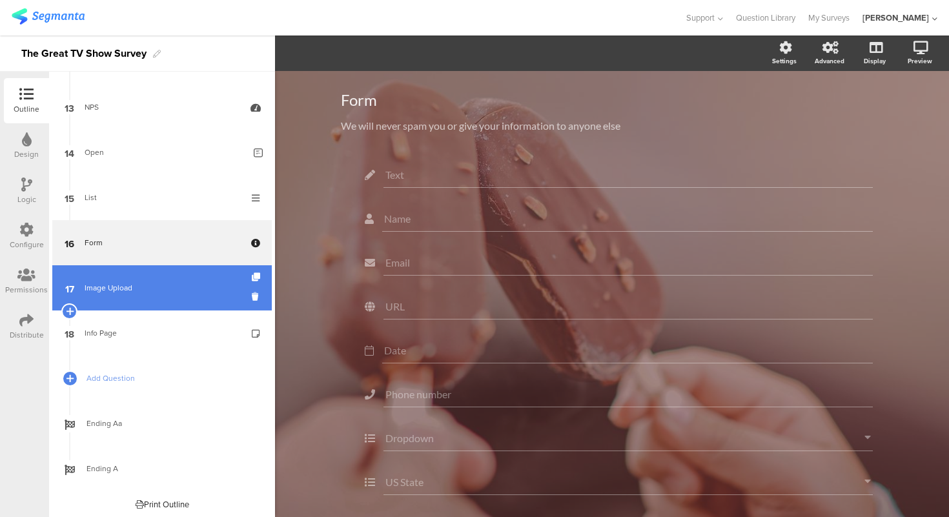
click at [187, 286] on div "Image Upload" at bounding box center [162, 288] width 154 height 13
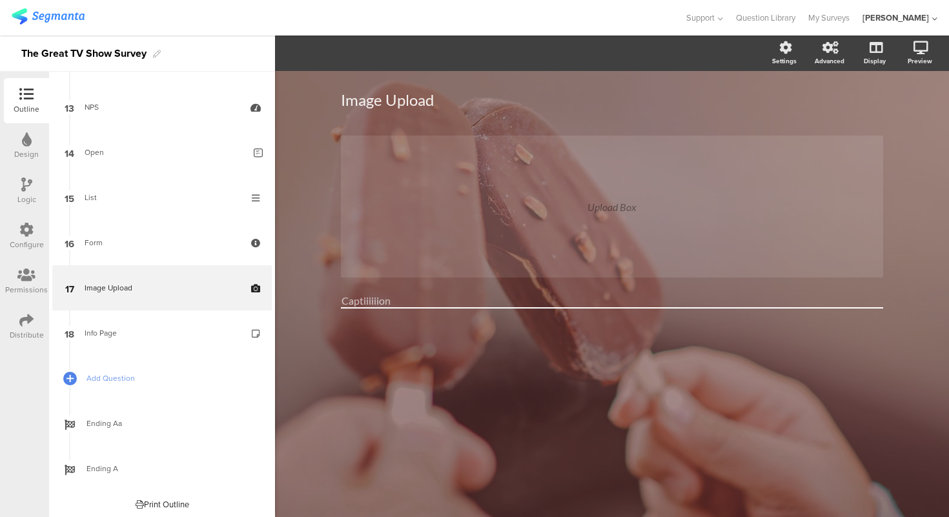
click at [316, 206] on div "Image Upload Image Upload Upload Box Captiiiiiion" at bounding box center [612, 294] width 674 height 446
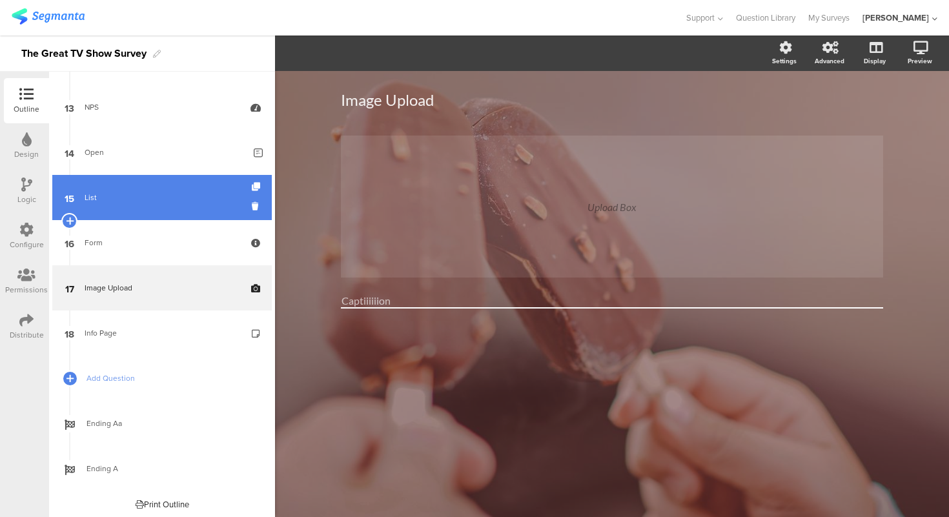
click at [152, 202] on div "List" at bounding box center [162, 197] width 154 height 13
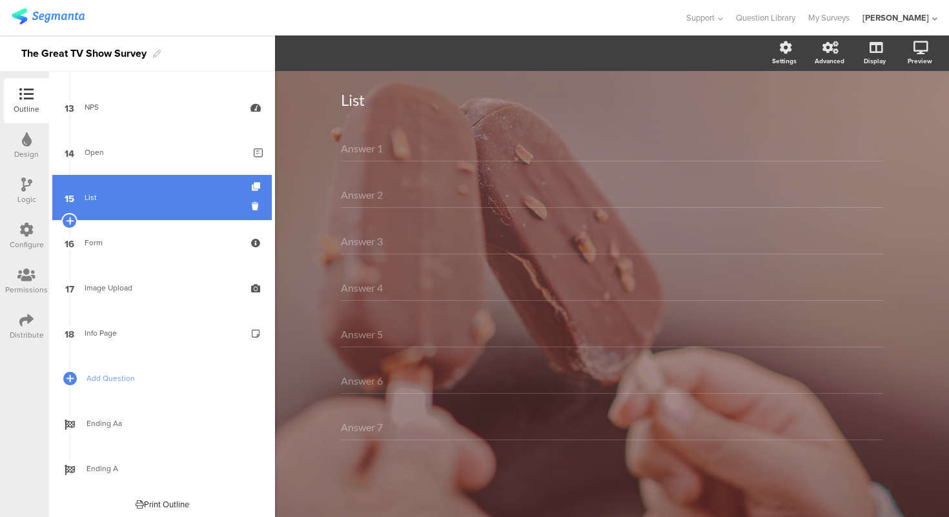
scroll to position [537, 0]
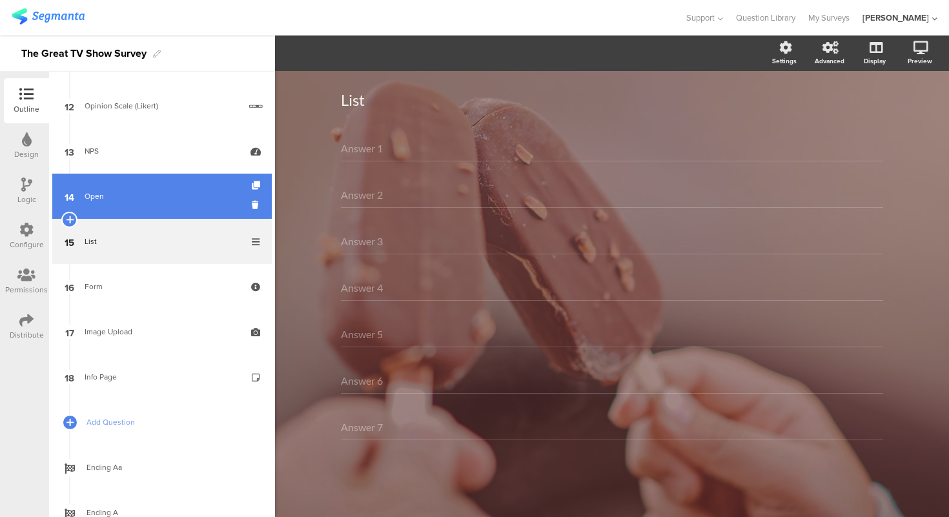
click at [183, 202] on div "Open" at bounding box center [165, 196] width 160 height 13
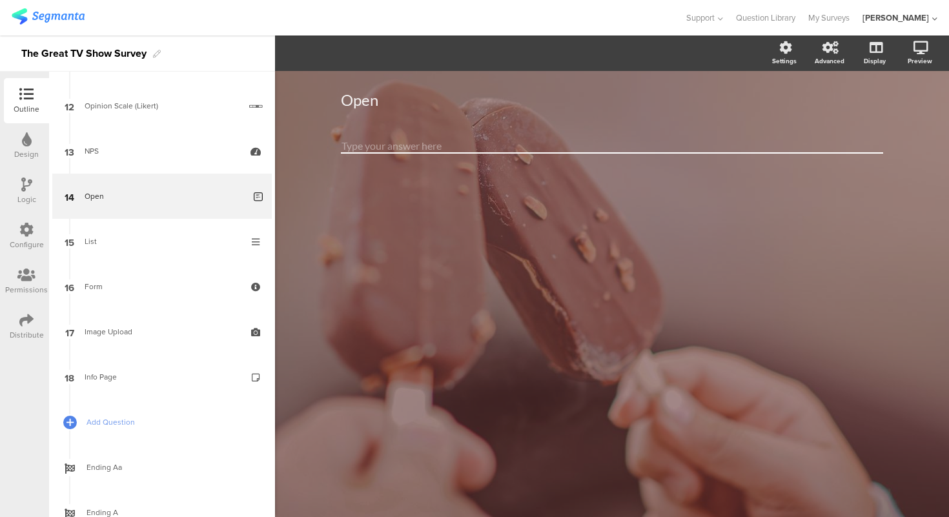
click at [460, 141] on textarea at bounding box center [612, 146] width 543 height 15
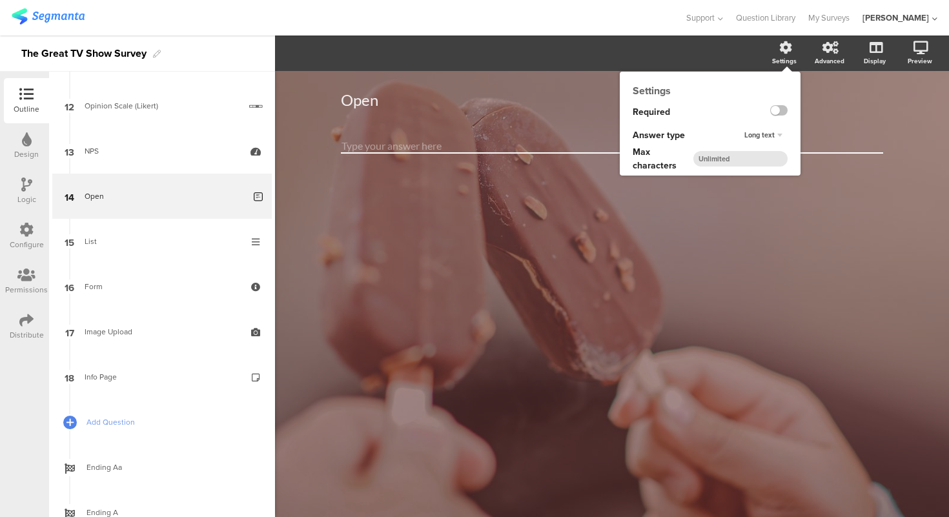
click at [754, 159] on input "number" at bounding box center [741, 159] width 94 height 16
type input "500"
click at [792, 58] on div "Settings" at bounding box center [784, 61] width 25 height 10
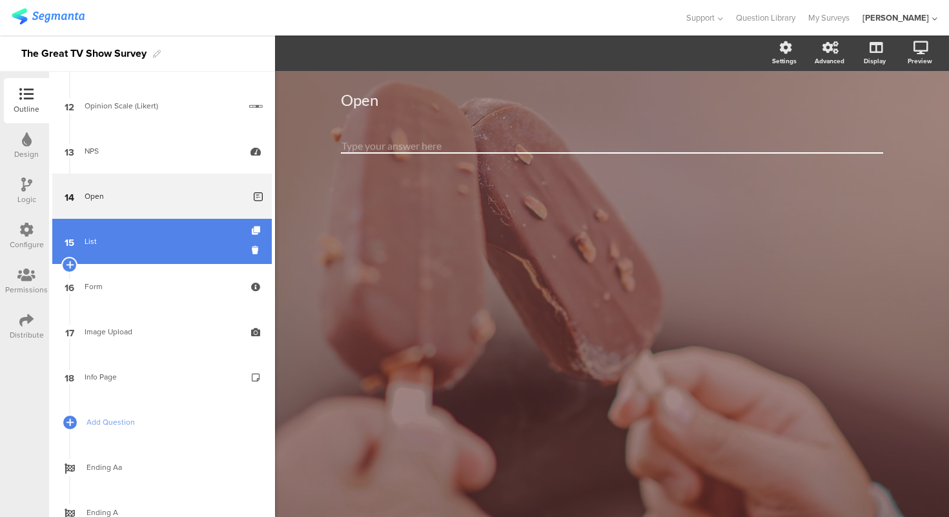
click at [192, 234] on link "15 List" at bounding box center [162, 241] width 220 height 45
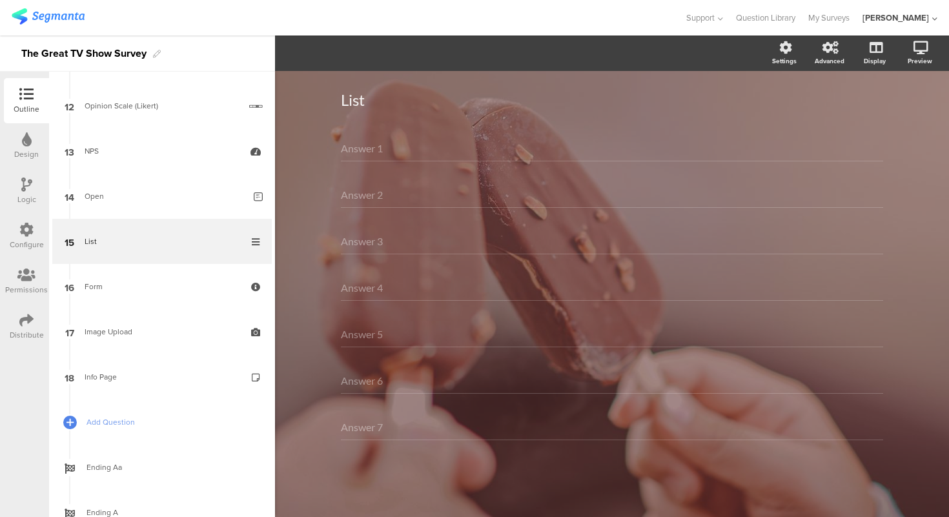
click at [475, 149] on div "Answer 1" at bounding box center [612, 149] width 543 height 26
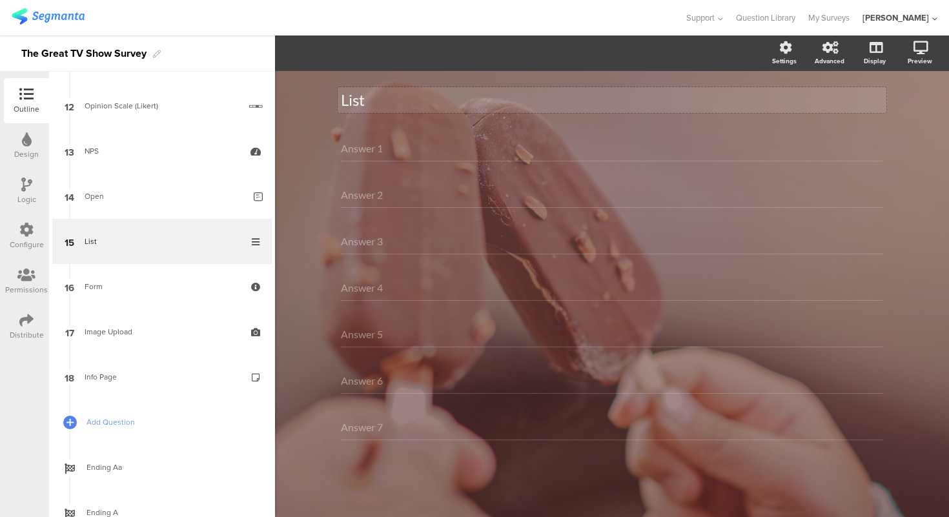
click at [512, 104] on p "List" at bounding box center [612, 99] width 543 height 19
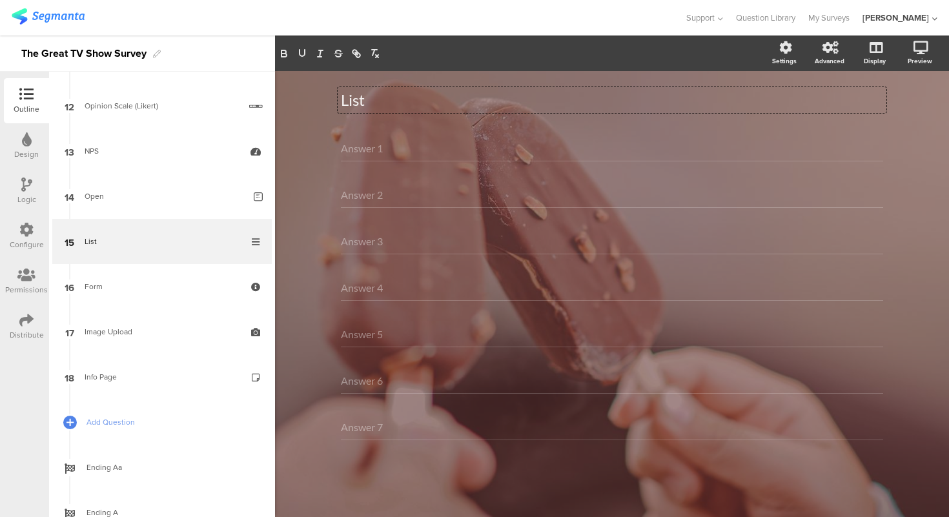
click at [530, 139] on div "Answer 1" at bounding box center [612, 149] width 543 height 26
click at [536, 125] on div "List List Answer 1 Answer 2 Answer 3 Answer 4 Answer 5 Answer 6 Answer 7" at bounding box center [612, 292] width 543 height 429
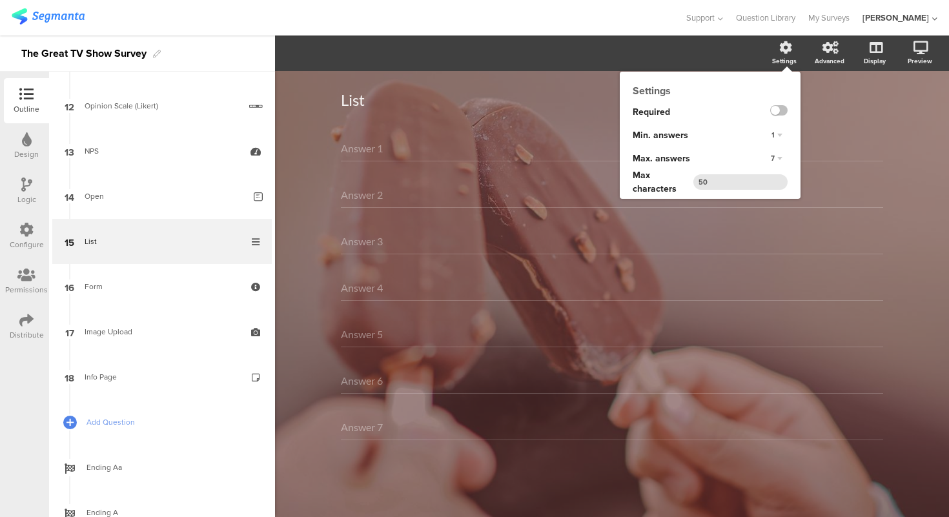
click at [776, 135] on div "1" at bounding box center [777, 136] width 21 height 16
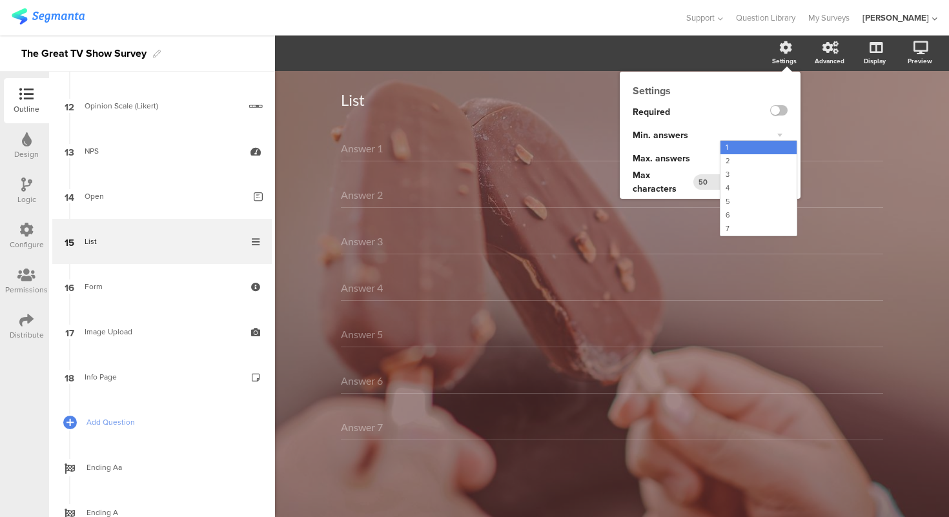
click at [785, 129] on div "1 1 2 3 4 5 6 7" at bounding box center [772, 135] width 58 height 23
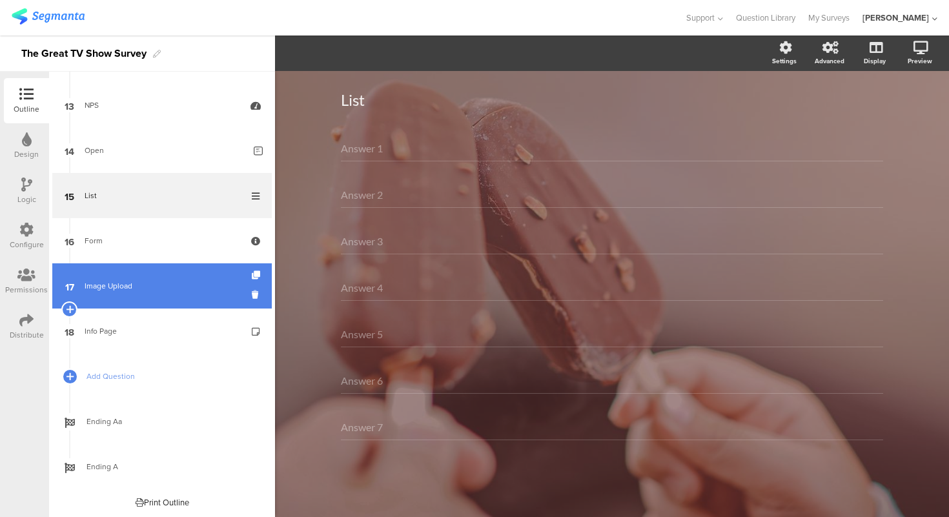
scroll to position [584, 0]
click at [141, 292] on link "17 Image Upload" at bounding box center [162, 284] width 220 height 45
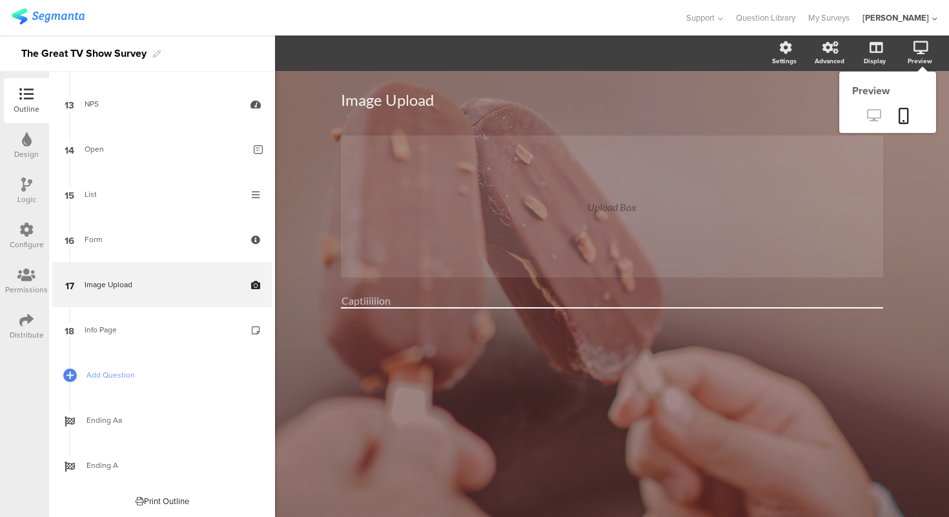
click at [881, 115] on link at bounding box center [874, 116] width 32 height 21
